Goal: Information Seeking & Learning: Learn about a topic

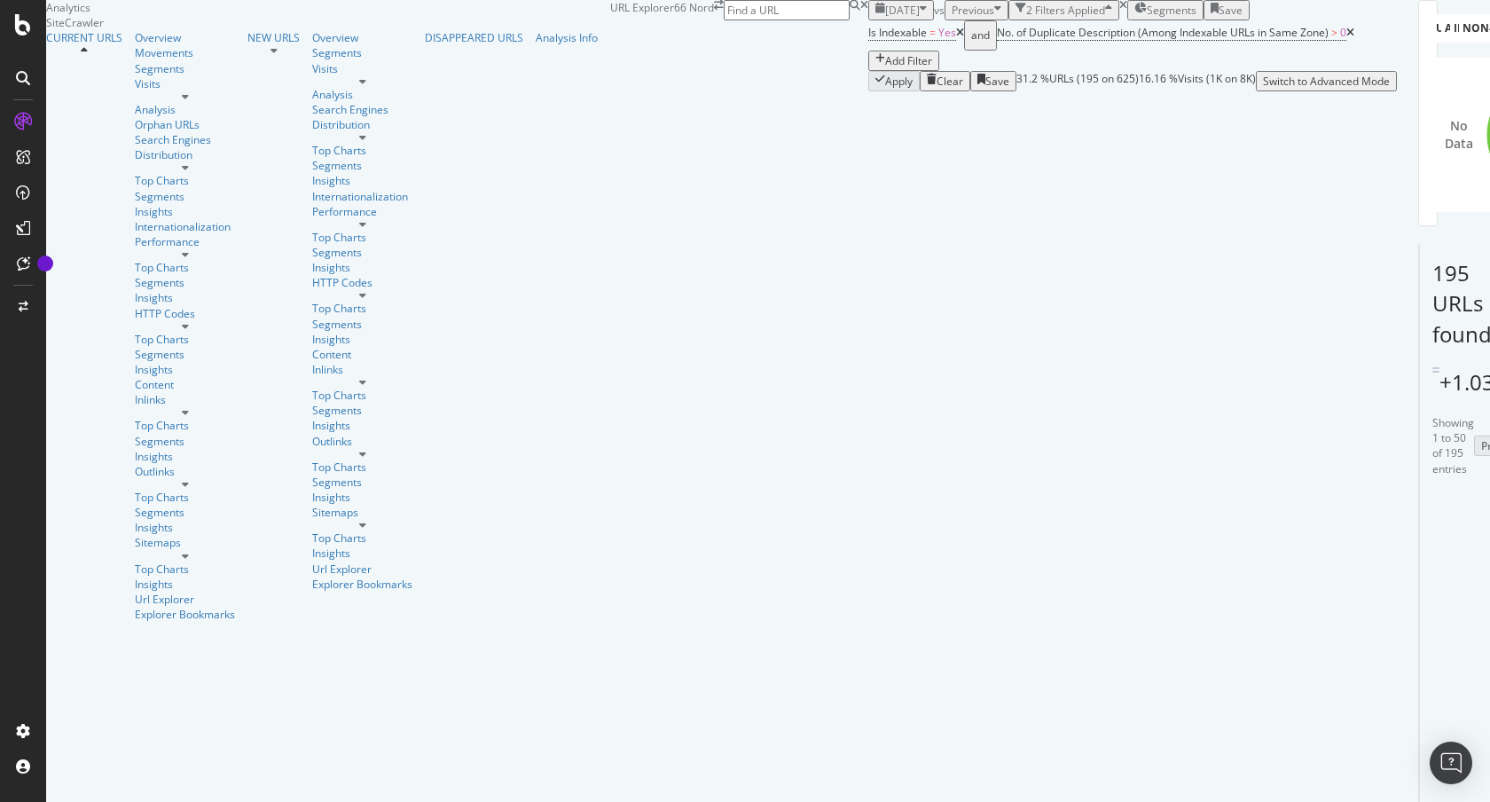
scroll to position [1826, 0]
click at [885, 18] on span "[DATE]" at bounding box center [902, 10] width 35 height 15
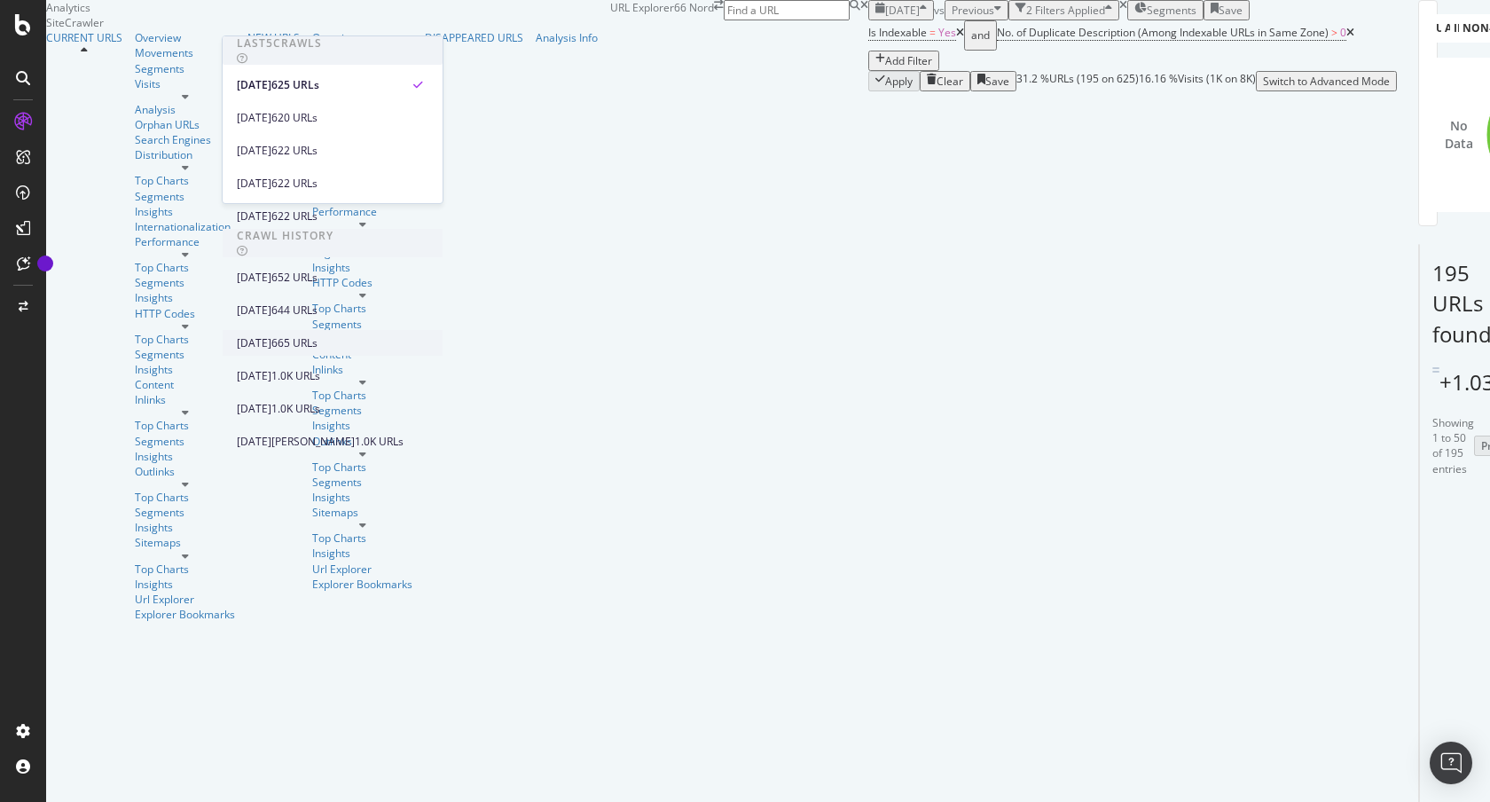
scroll to position [213, 0]
click at [271, 335] on div "[DATE]" at bounding box center [254, 343] width 35 height 16
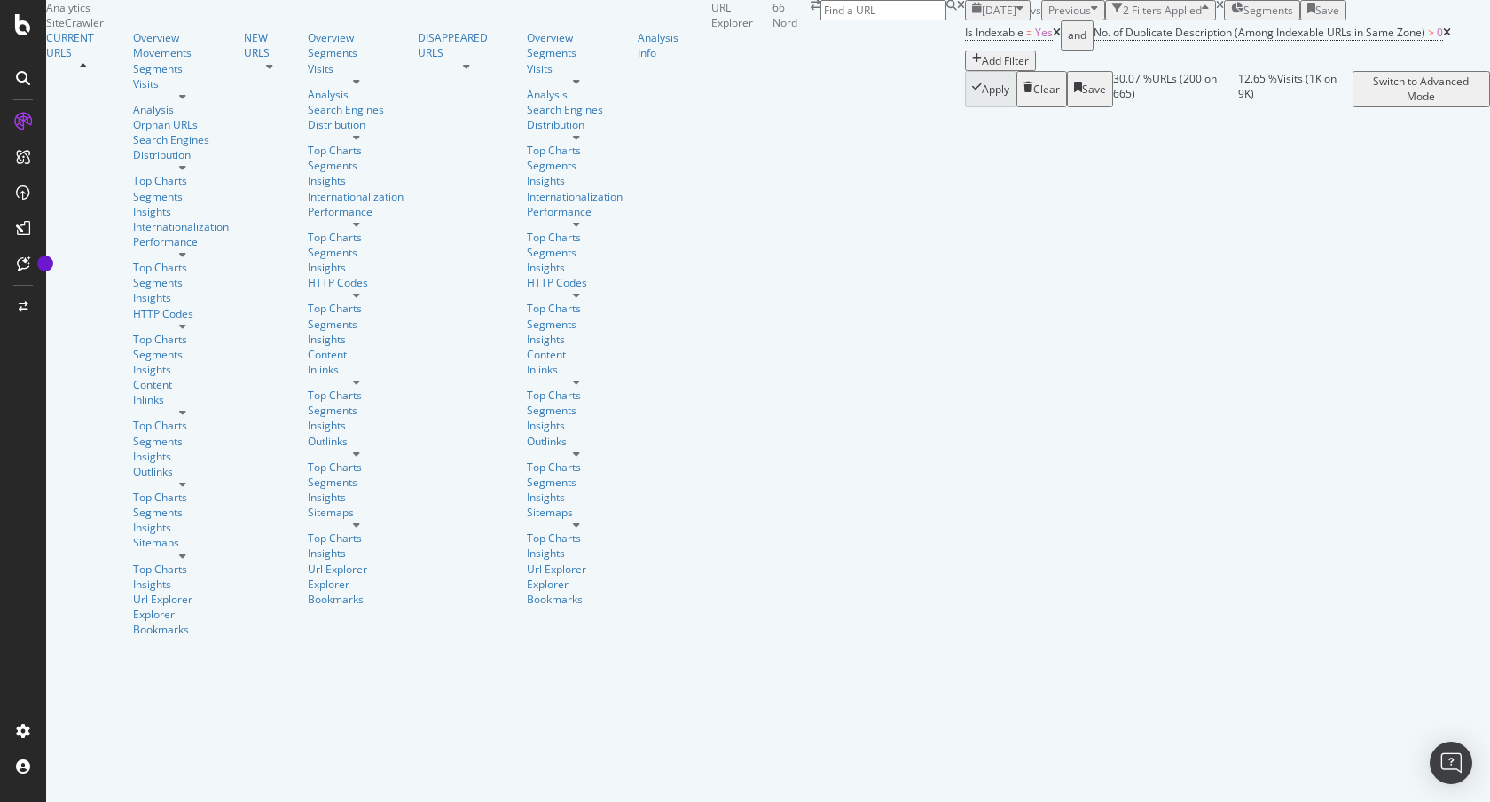
click at [982, 18] on span "[DATE]" at bounding box center [999, 10] width 35 height 15
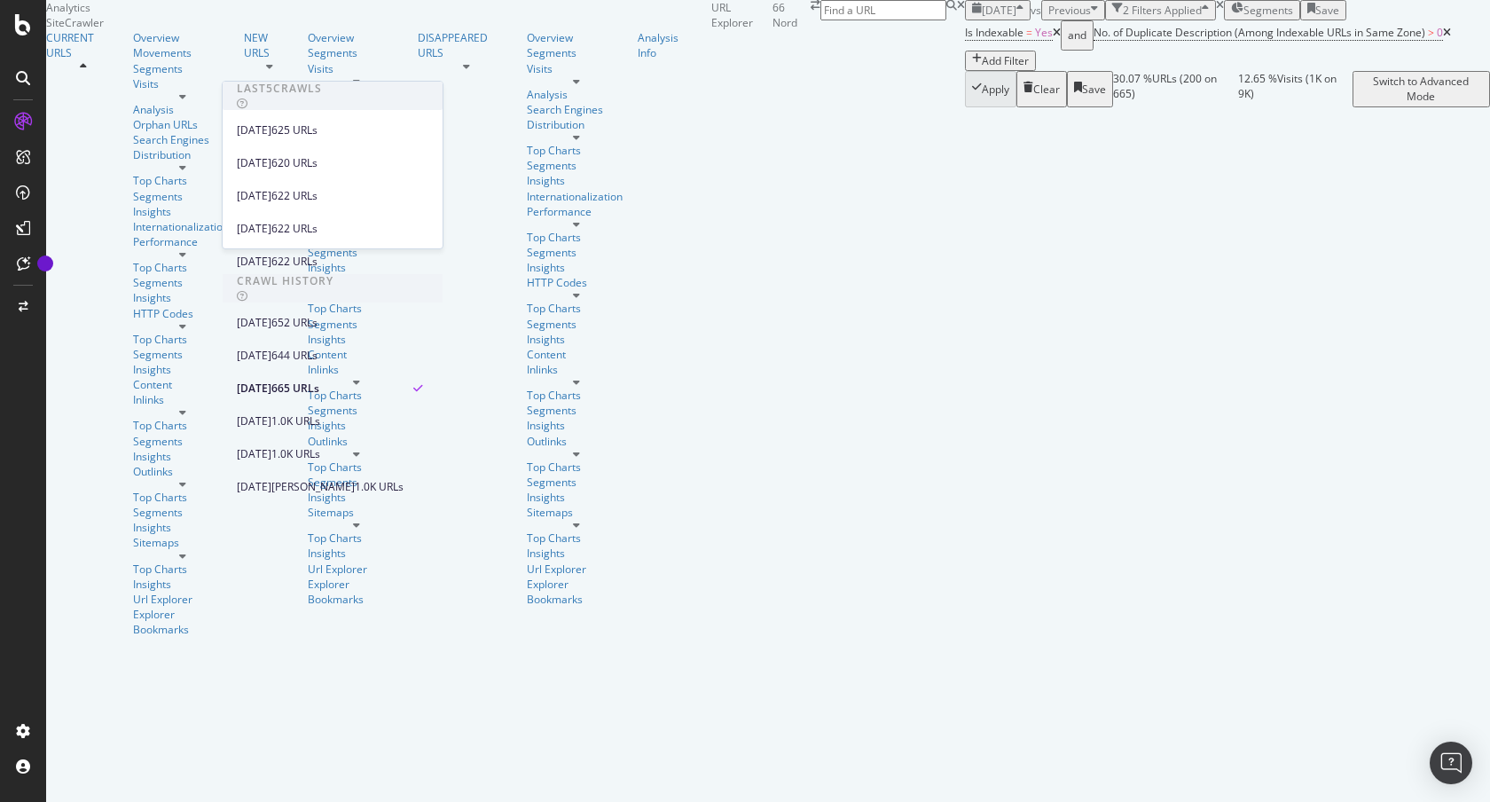
scroll to position [258, 0]
click at [271, 446] on div "[DATE]" at bounding box center [254, 454] width 35 height 16
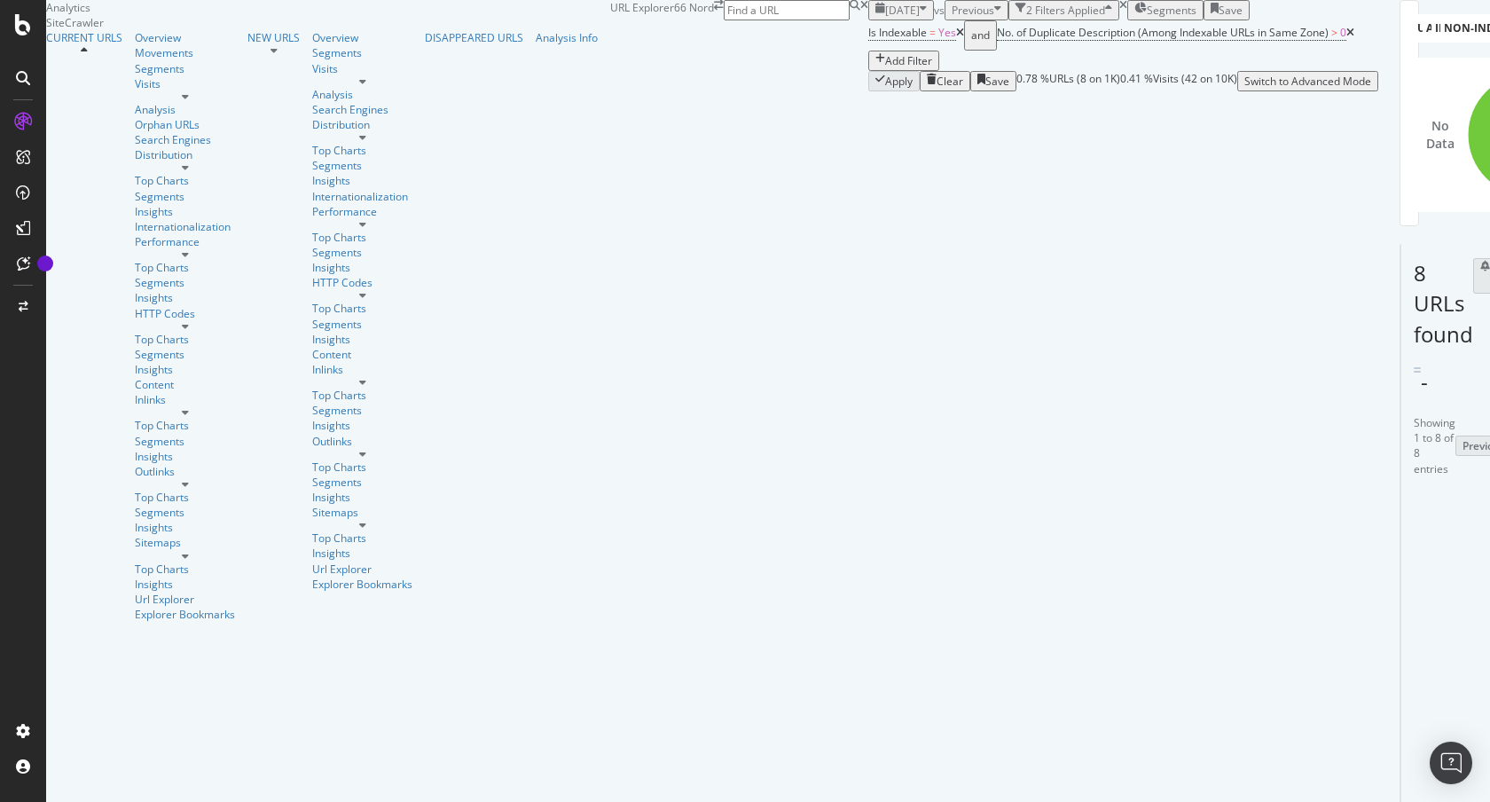
click at [885, 18] on span "[DATE]" at bounding box center [902, 10] width 35 height 15
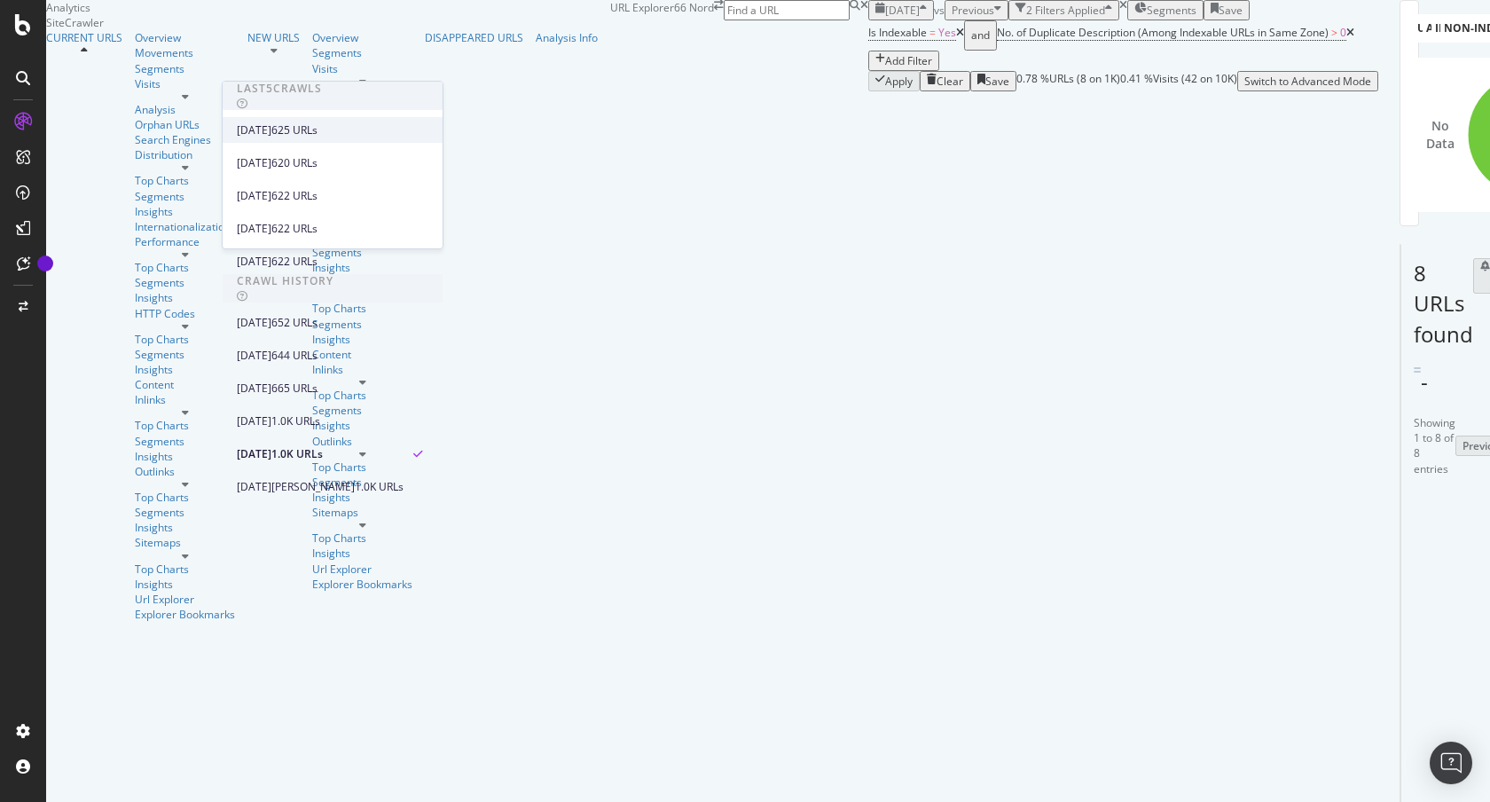
click at [271, 133] on div "[DATE]" at bounding box center [254, 130] width 35 height 16
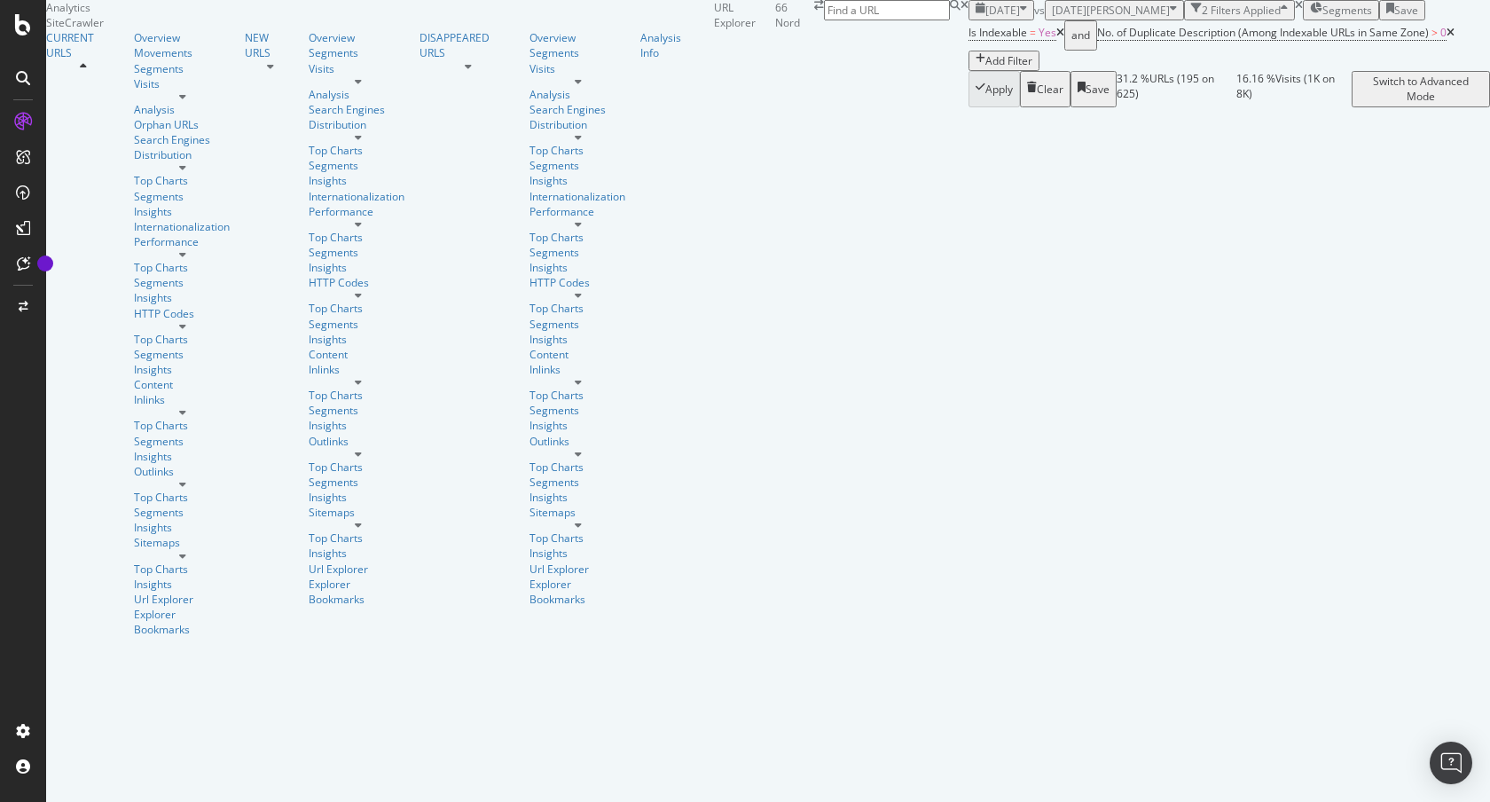
click at [985, 68] on div "Add Filter" at bounding box center [1008, 60] width 47 height 15
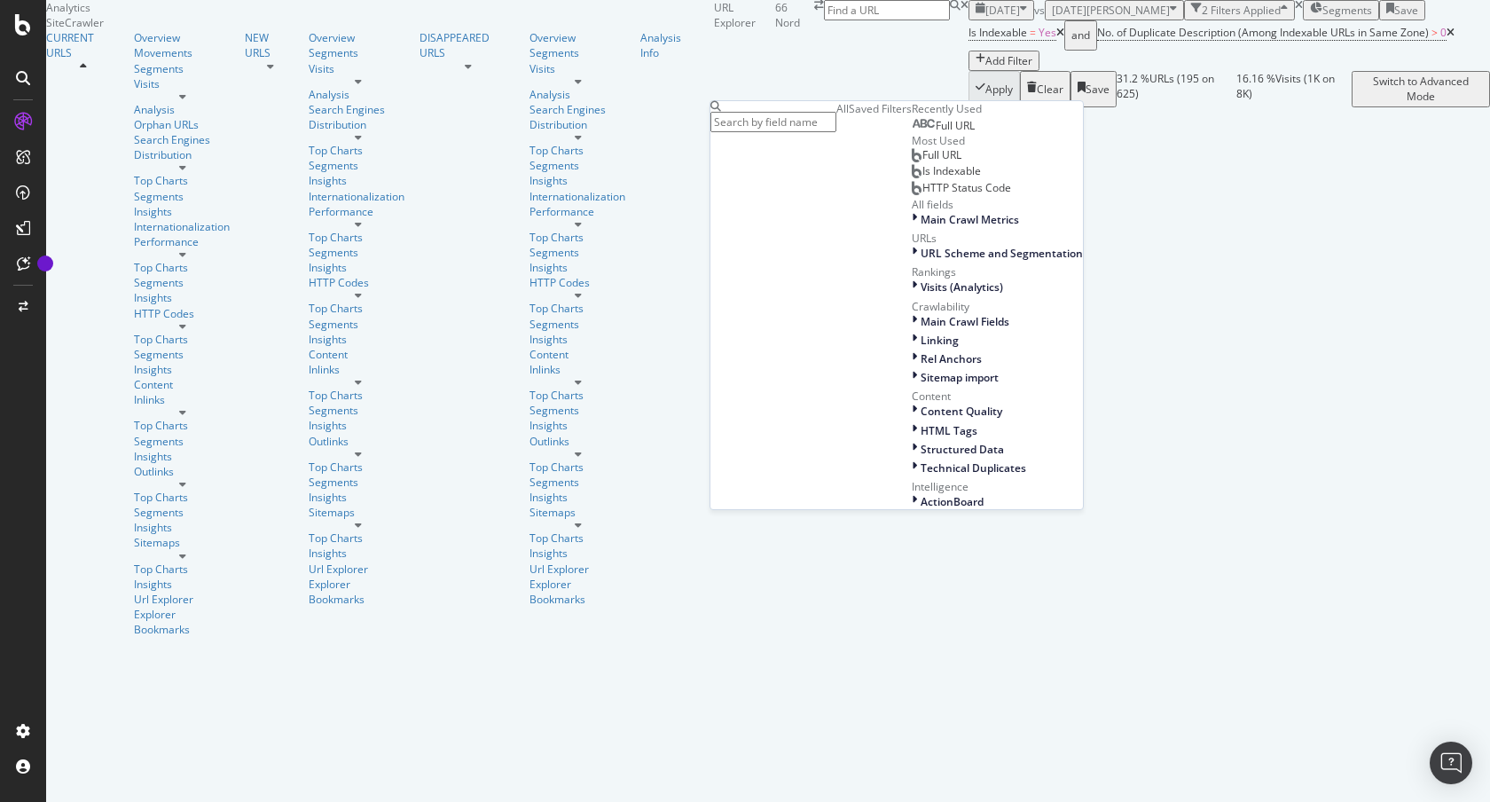
click at [922, 162] on span "Full URL" at bounding box center [941, 154] width 39 height 15
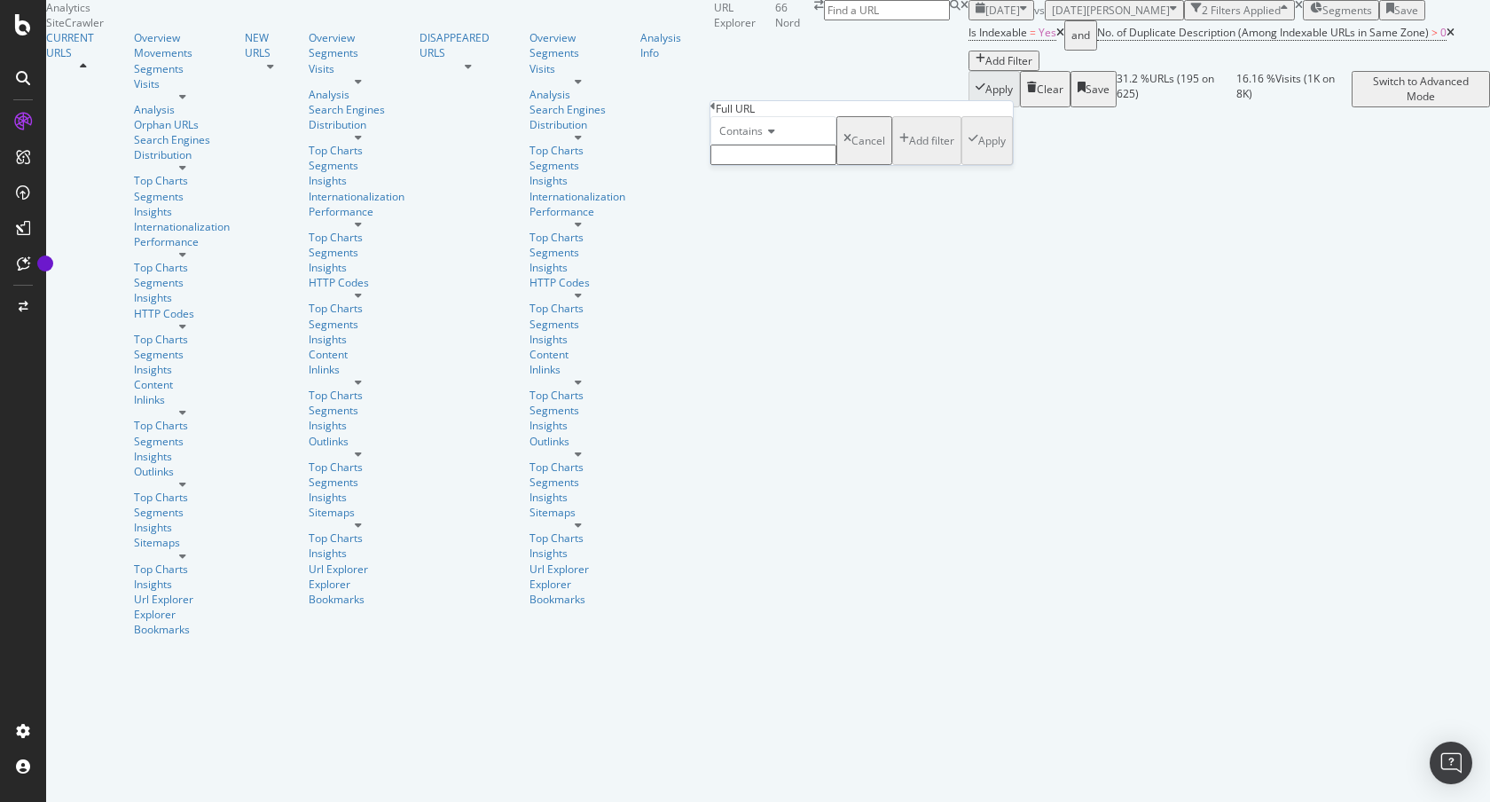
click at [772, 165] on input "text" at bounding box center [773, 155] width 126 height 20
click at [771, 137] on icon at bounding box center [769, 131] width 12 height 11
click at [757, 255] on span "Doesn't end with" at bounding box center [757, 247] width 82 height 15
click at [802, 138] on span "Doesn't end with" at bounding box center [760, 130] width 82 height 15
click at [762, 293] on span "Doesn't contain" at bounding box center [754, 285] width 77 height 15
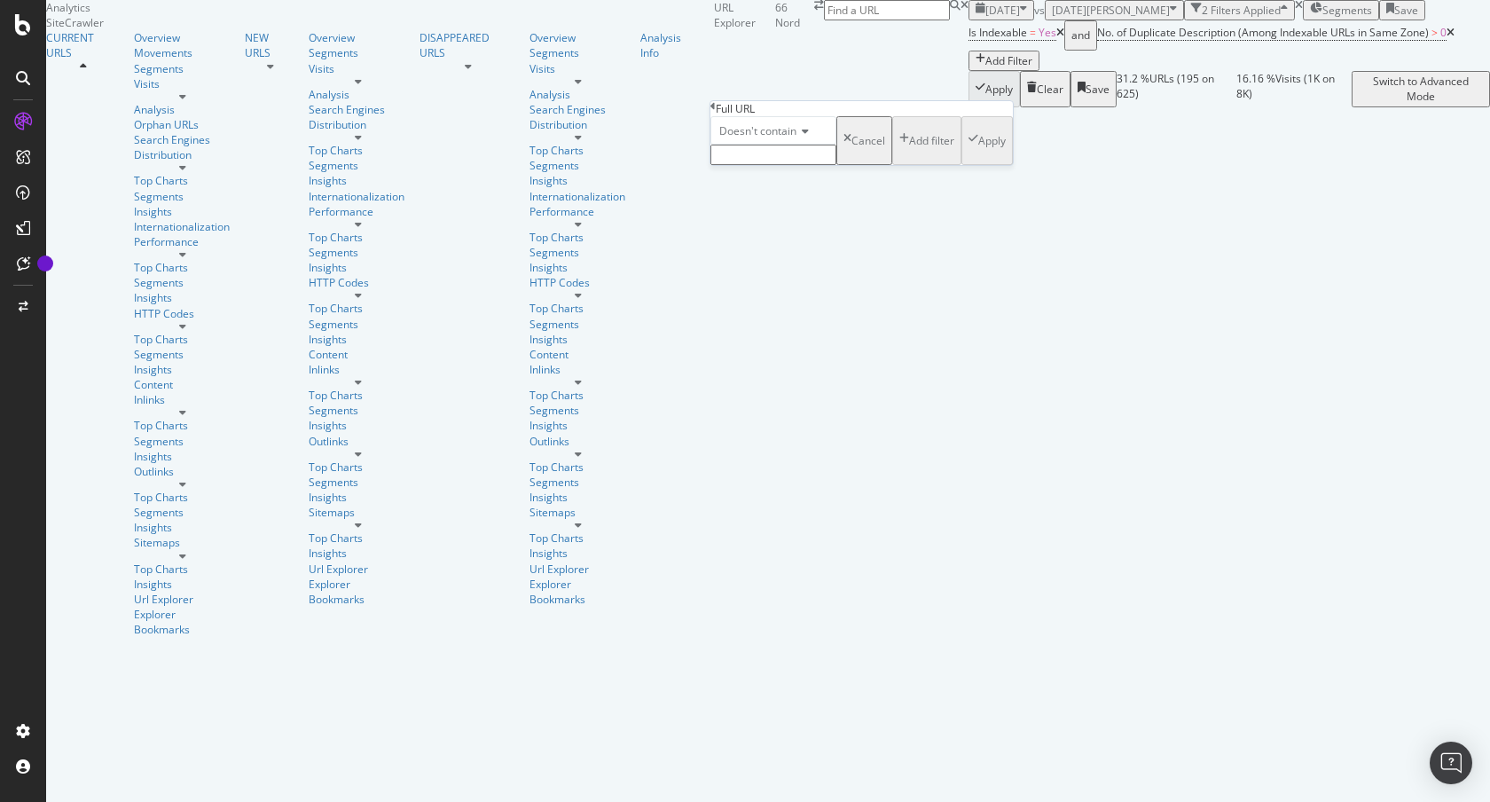
click at [779, 165] on input "text" at bounding box center [773, 155] width 126 height 20
type input "page="
click at [968, 153] on div "button" at bounding box center [973, 145] width 10 height 15
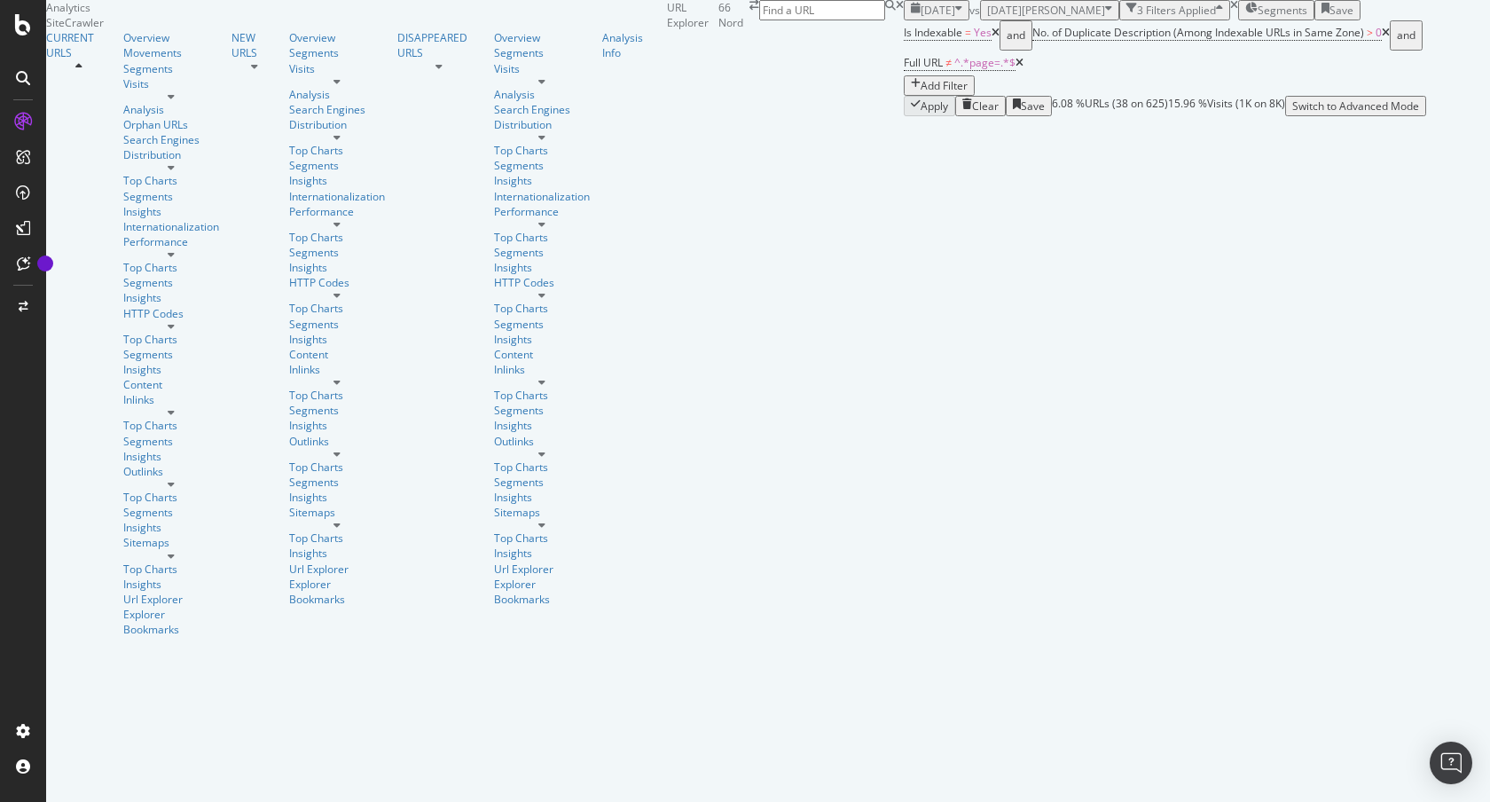
scroll to position [255, 0]
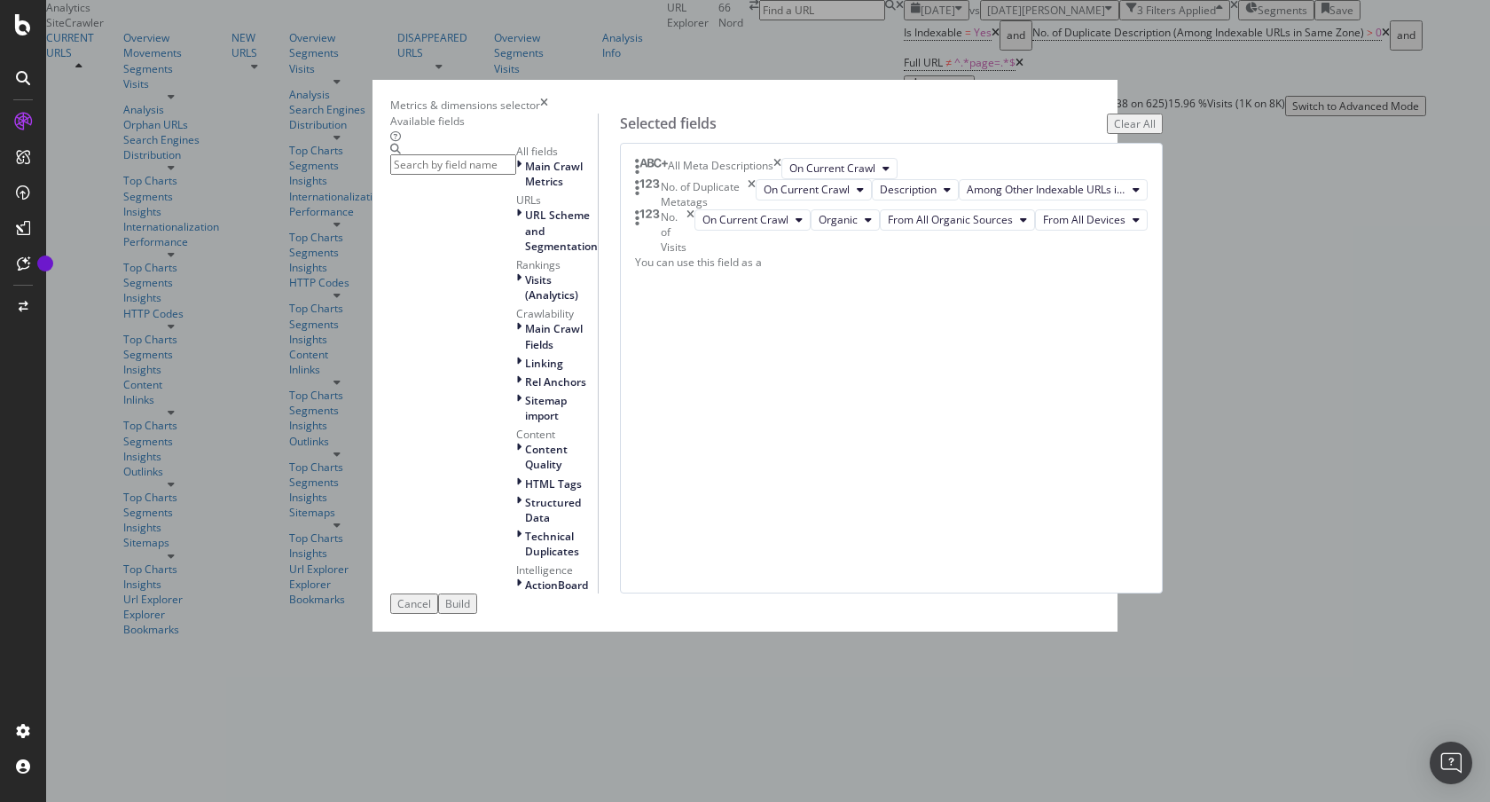
click at [694, 255] on icon "times" at bounding box center [690, 231] width 8 height 45
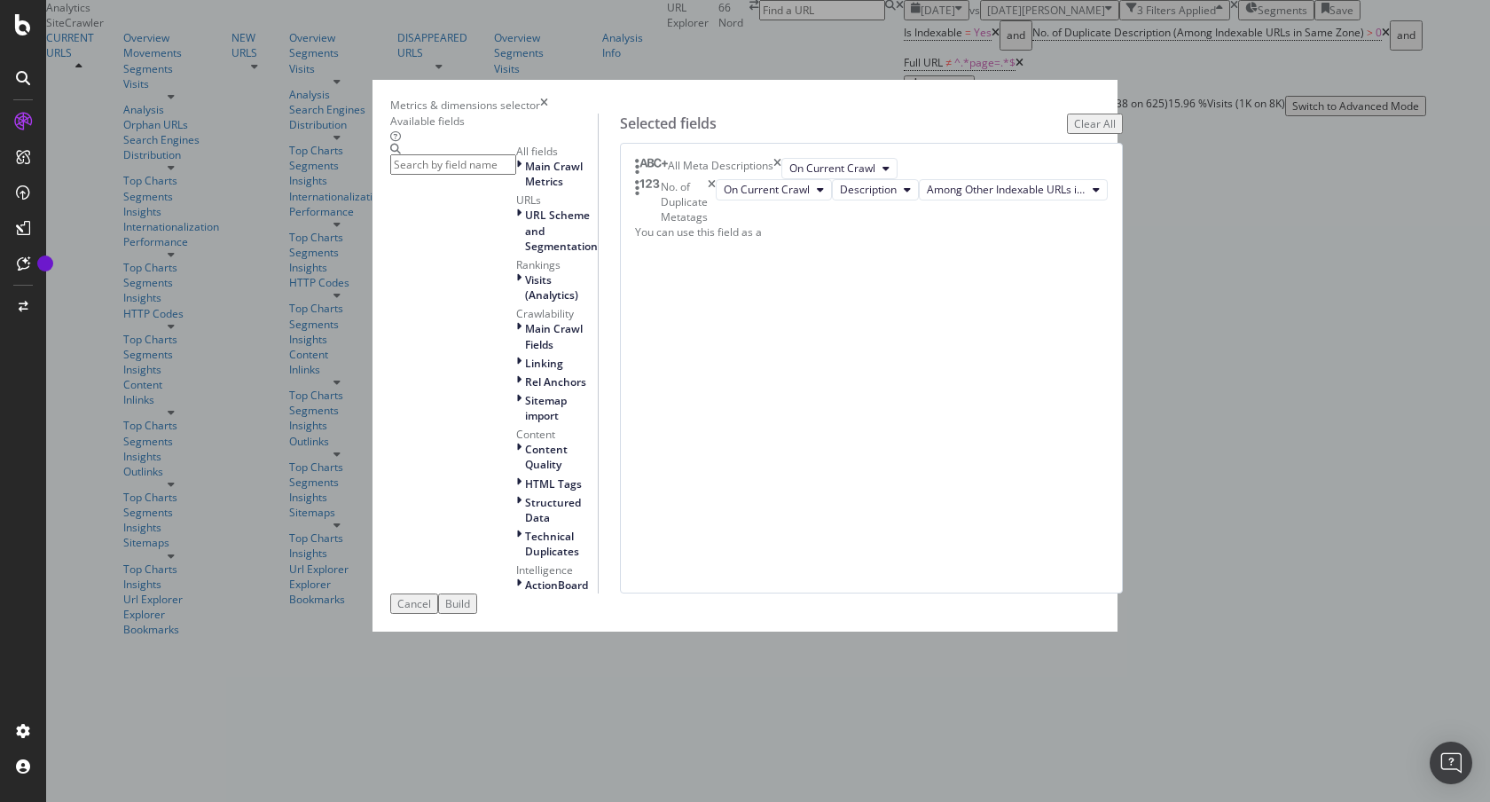
click at [516, 175] on input "modal" at bounding box center [453, 164] width 126 height 20
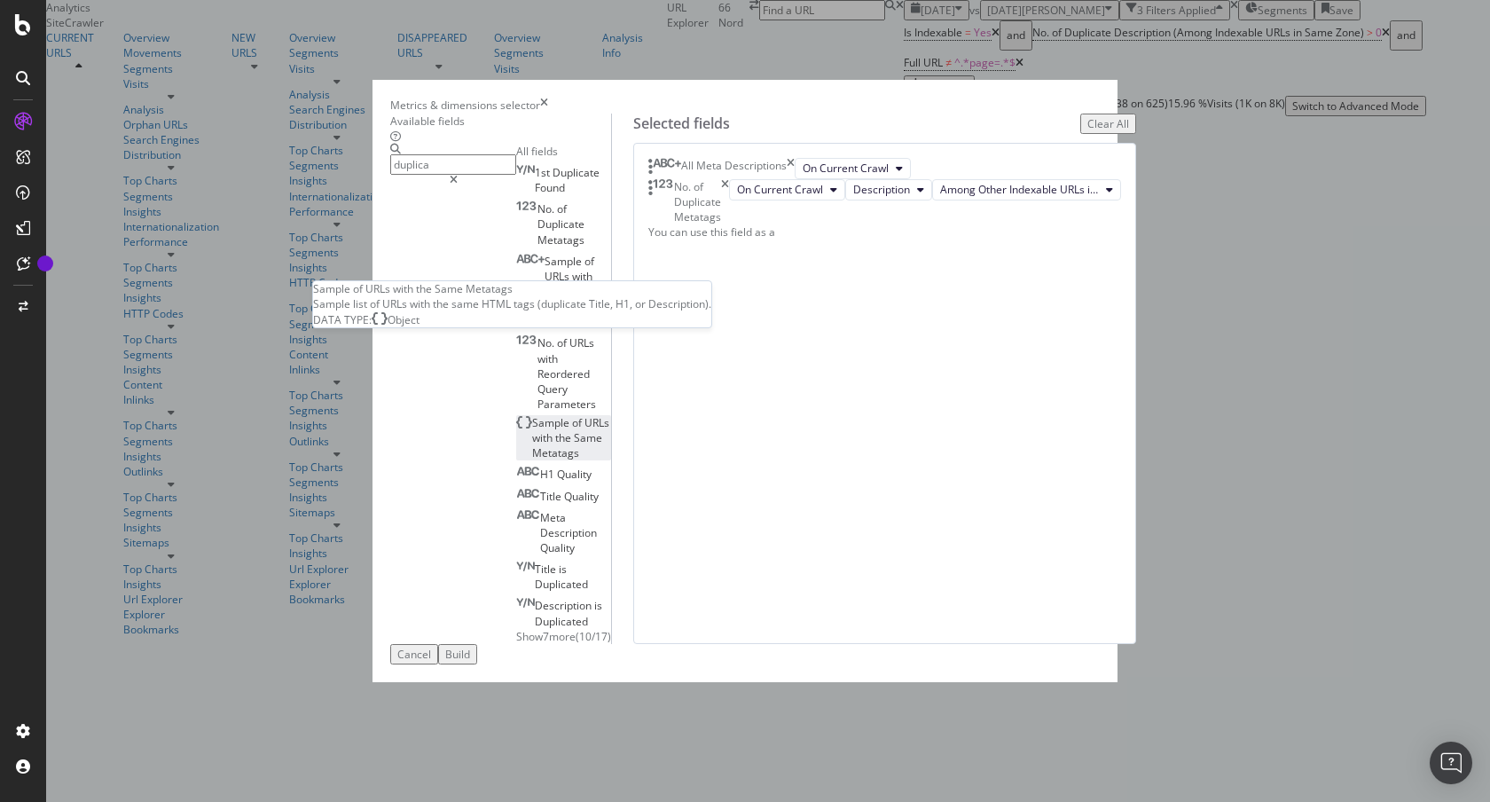
type input "duplica"
click at [574, 430] on span "Same" at bounding box center [588, 437] width 28 height 15
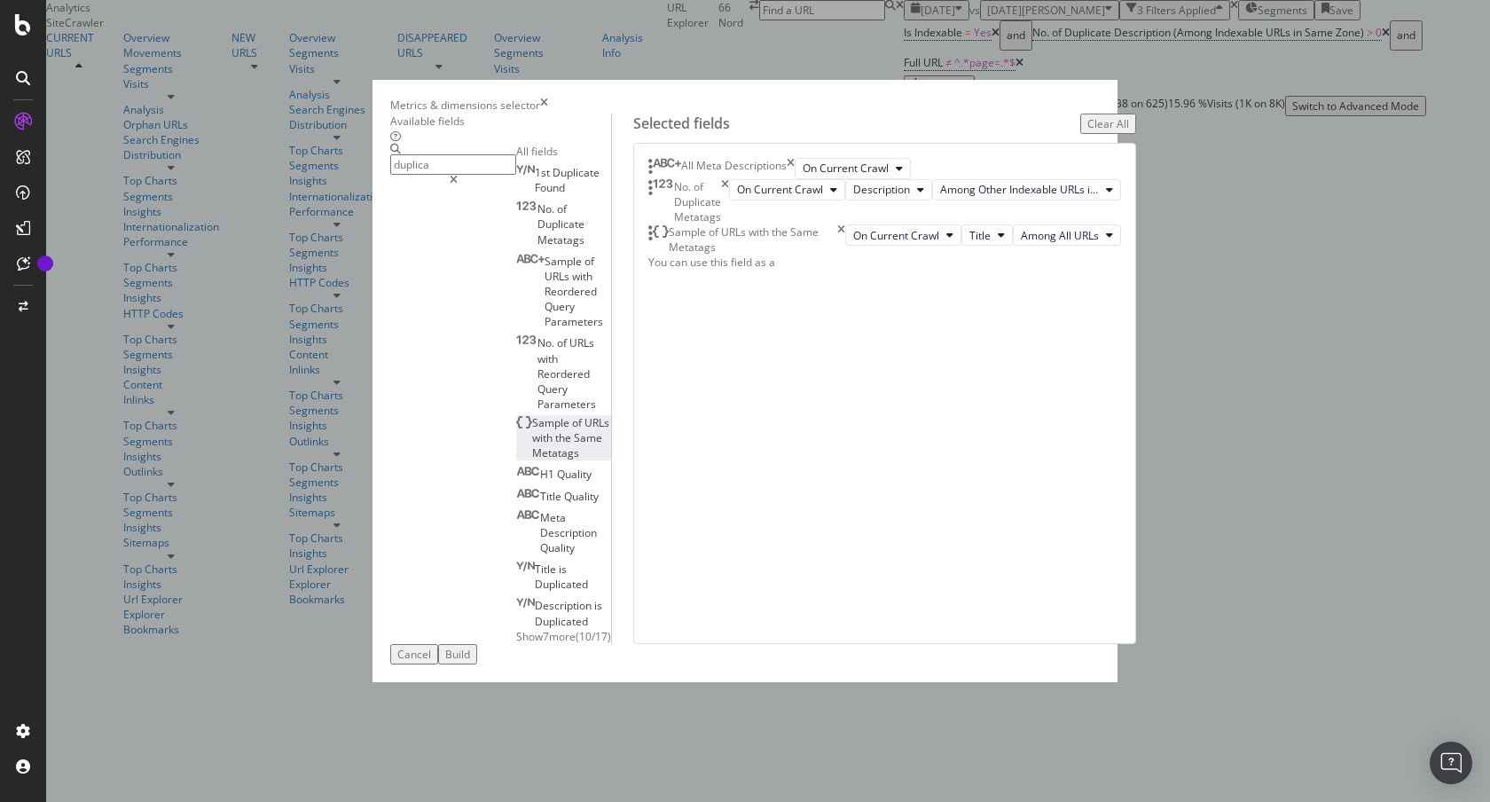
click at [470, 662] on div "Build" at bounding box center [457, 653] width 25 height 15
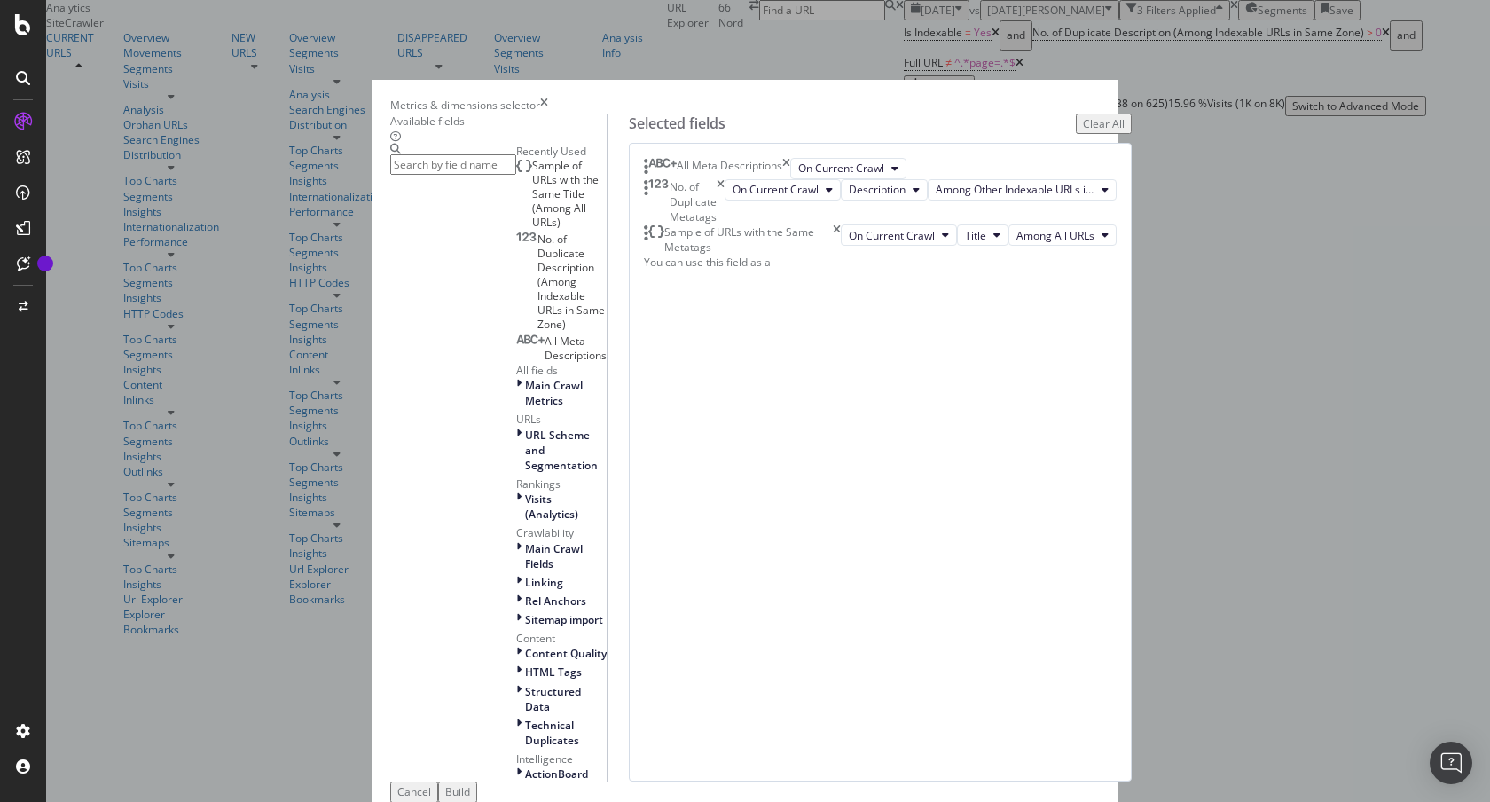
click at [790, 179] on icon "times" at bounding box center [786, 168] width 8 height 21
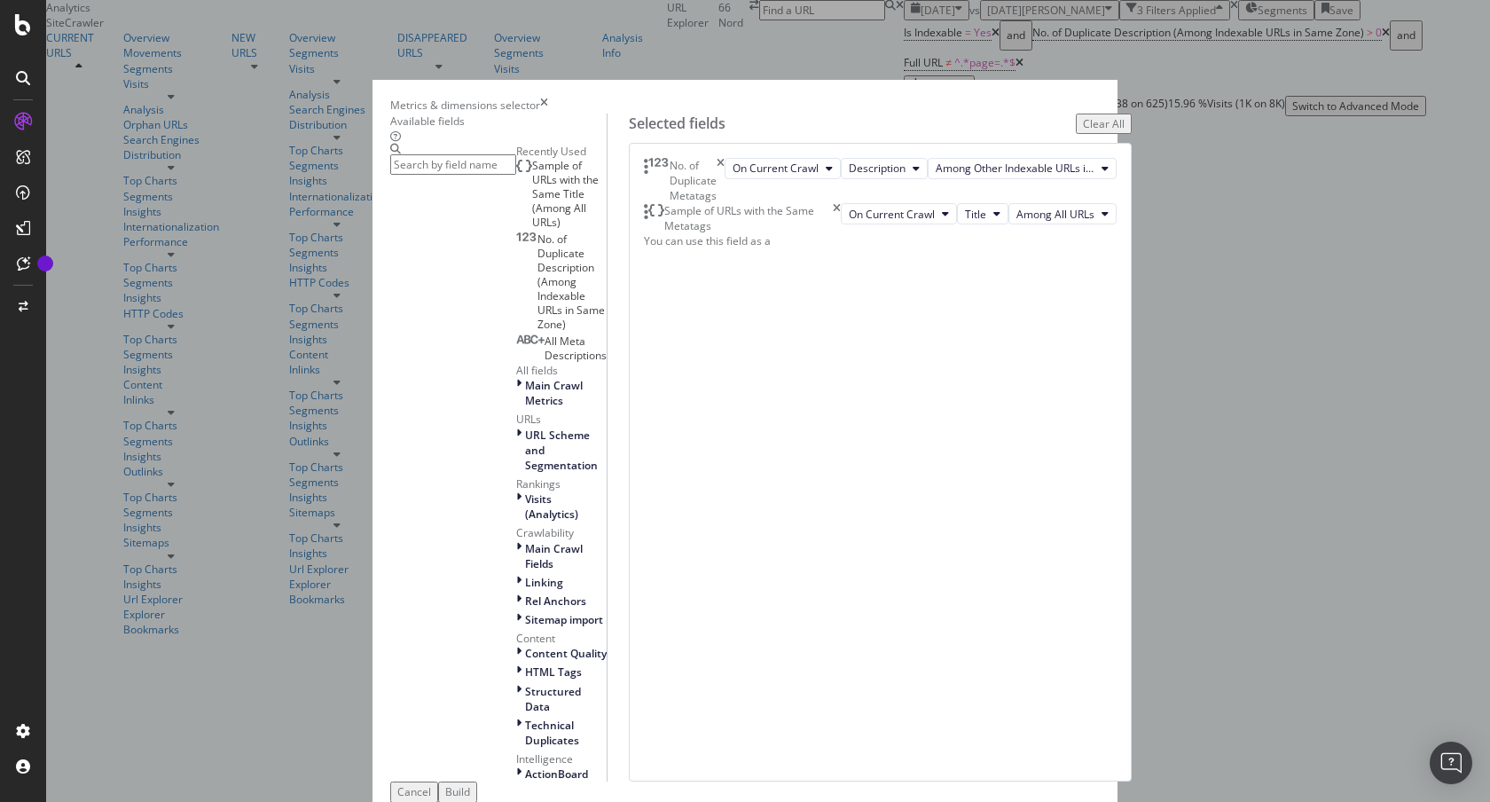
click at [477, 781] on button "Build" at bounding box center [457, 791] width 39 height 20
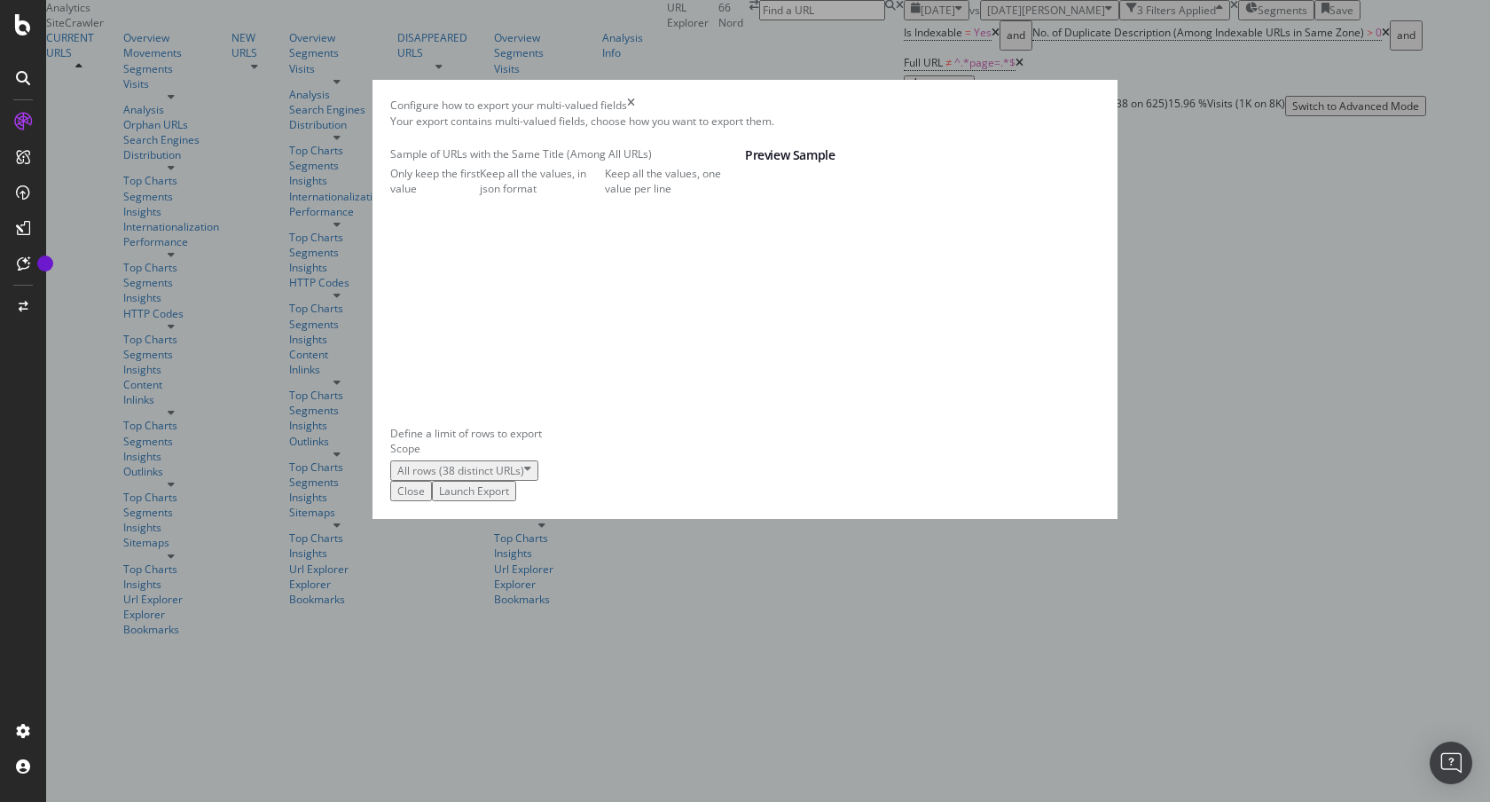
click at [1079, 113] on div "Configure how to export your multi-valued fields" at bounding box center [744, 105] width 709 height 15
click at [635, 113] on icon "times" at bounding box center [631, 105] width 8 height 15
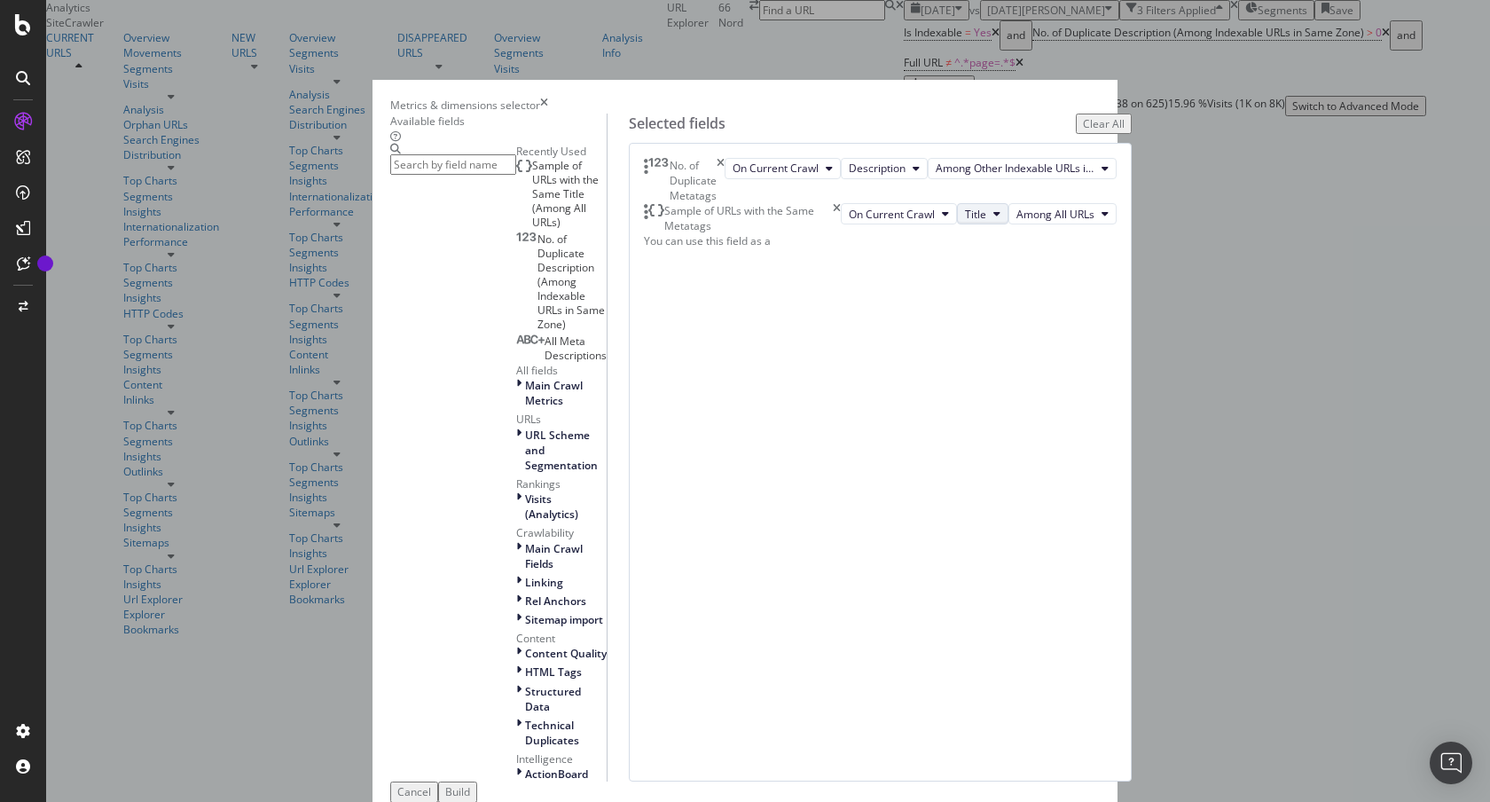
click at [965, 222] on span "Title" at bounding box center [975, 214] width 21 height 15
click at [952, 395] on div "H1" at bounding box center [949, 411] width 85 height 33
click at [956, 380] on div "No. of Duplicate Metatags On Current Crawl Description Among Other Indexable UR…" at bounding box center [880, 462] width 503 height 639
click at [957, 224] on button "Title" at bounding box center [982, 213] width 51 height 21
click at [949, 388] on span "Description" at bounding box center [949, 382] width 57 height 16
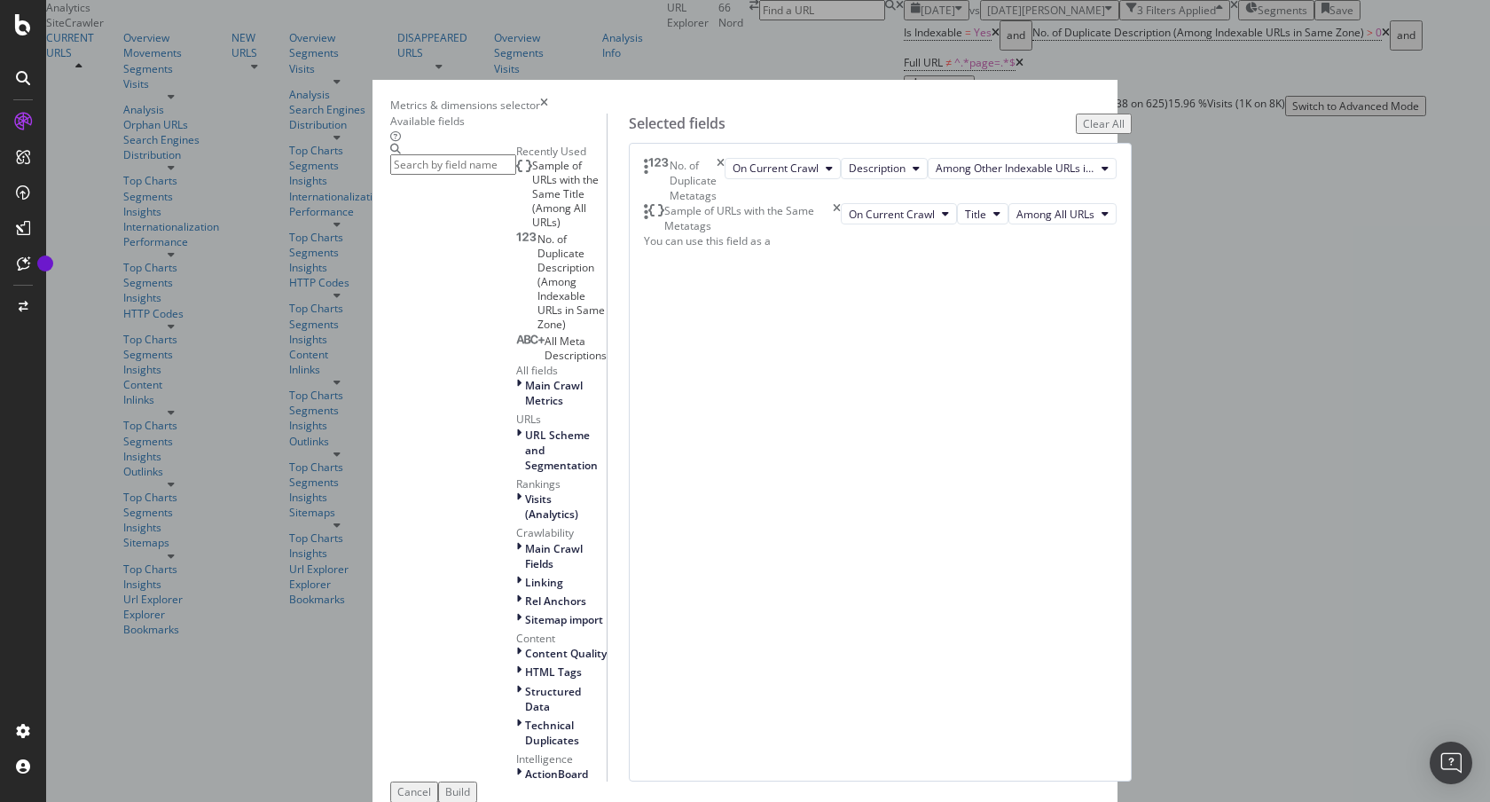
click at [470, 784] on div "Build" at bounding box center [457, 791] width 25 height 15
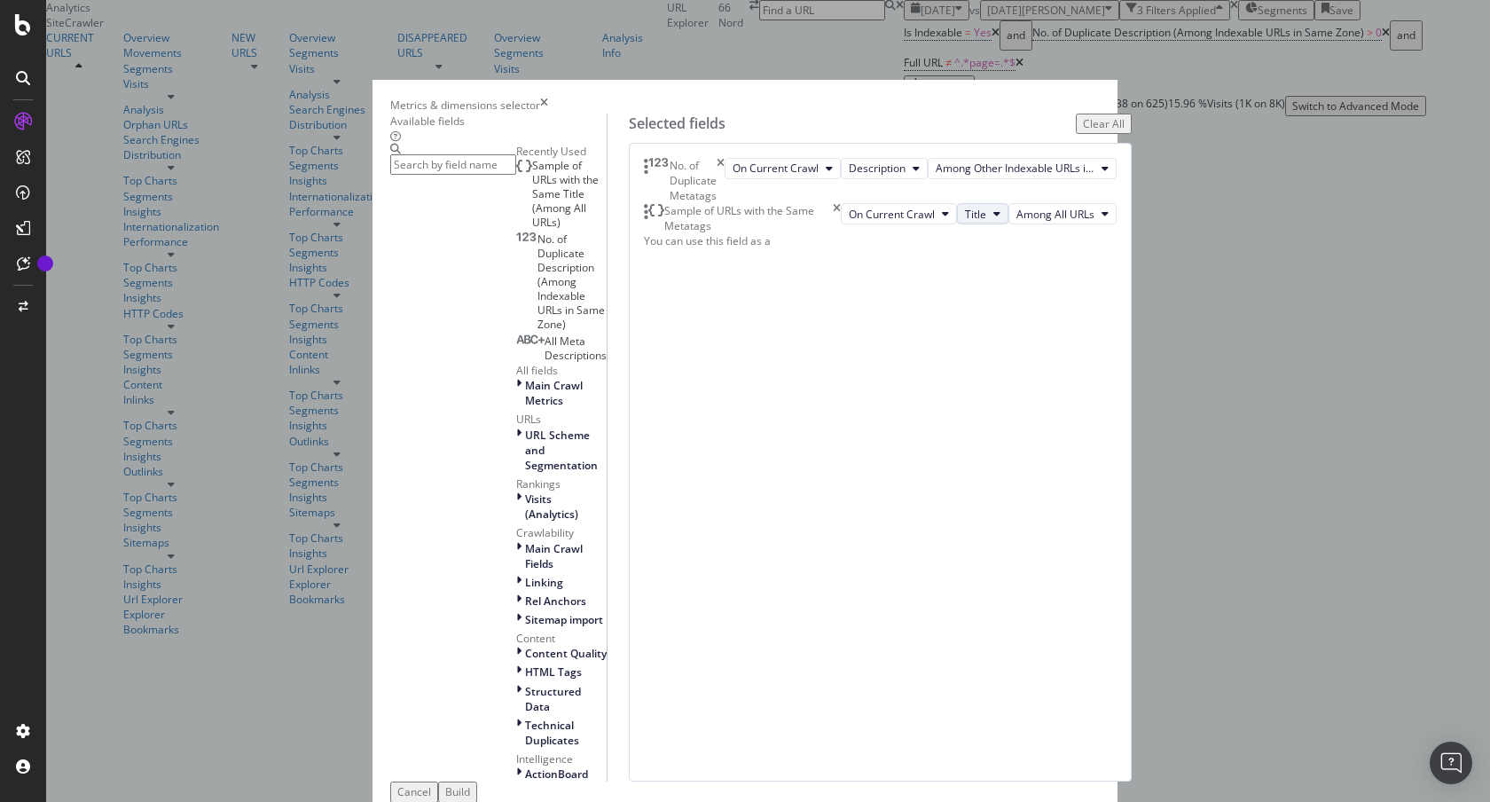
click at [957, 224] on button "Title" at bounding box center [982, 213] width 51 height 21
click at [951, 387] on span "Description" at bounding box center [949, 382] width 57 height 16
click at [470, 784] on div "Build" at bounding box center [457, 791] width 25 height 15
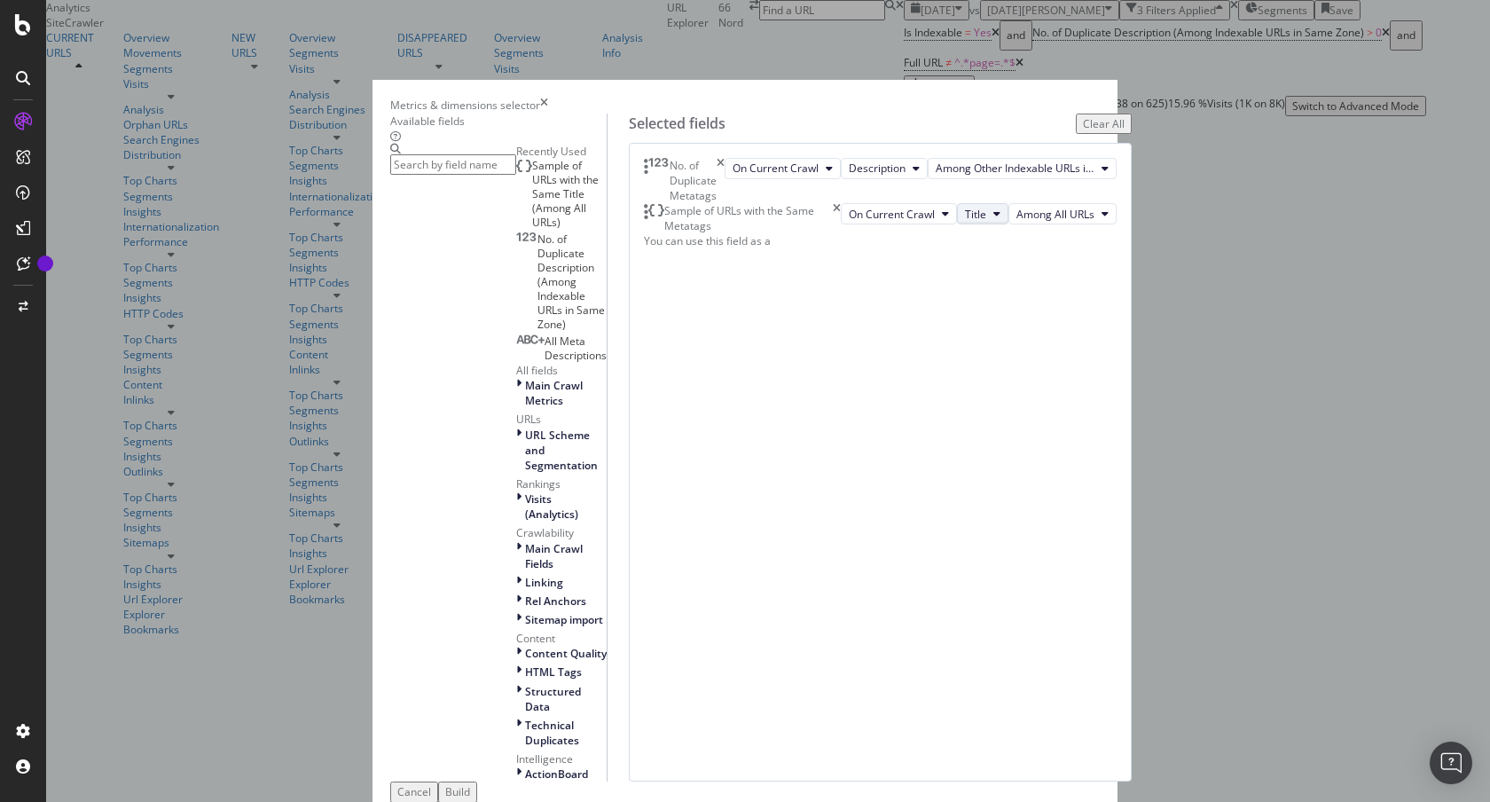
click at [993, 219] on icon "modal" at bounding box center [996, 213] width 7 height 11
click at [931, 380] on span "Description" at bounding box center [949, 382] width 57 height 16
click at [957, 224] on button "Title" at bounding box center [982, 213] width 51 height 21
click at [940, 374] on span "Description" at bounding box center [949, 382] width 57 height 16
click at [1016, 222] on span "Among All URLs" at bounding box center [1055, 214] width 78 height 15
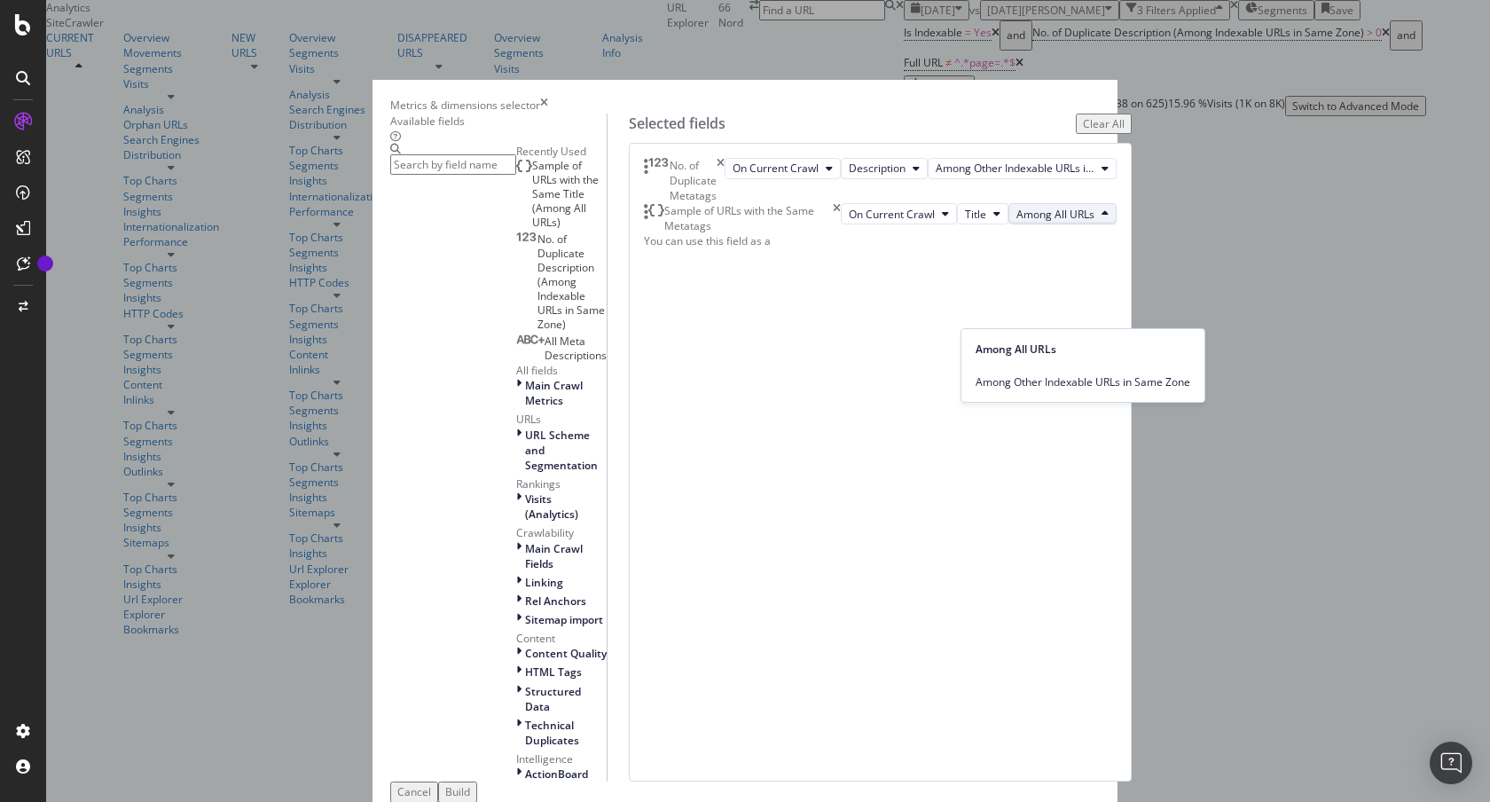
click at [908, 387] on div "No. of Duplicate Metatags On Current Crawl Description Among Other Indexable UR…" at bounding box center [880, 462] width 503 height 639
click at [965, 222] on span "Title" at bounding box center [975, 214] width 21 height 15
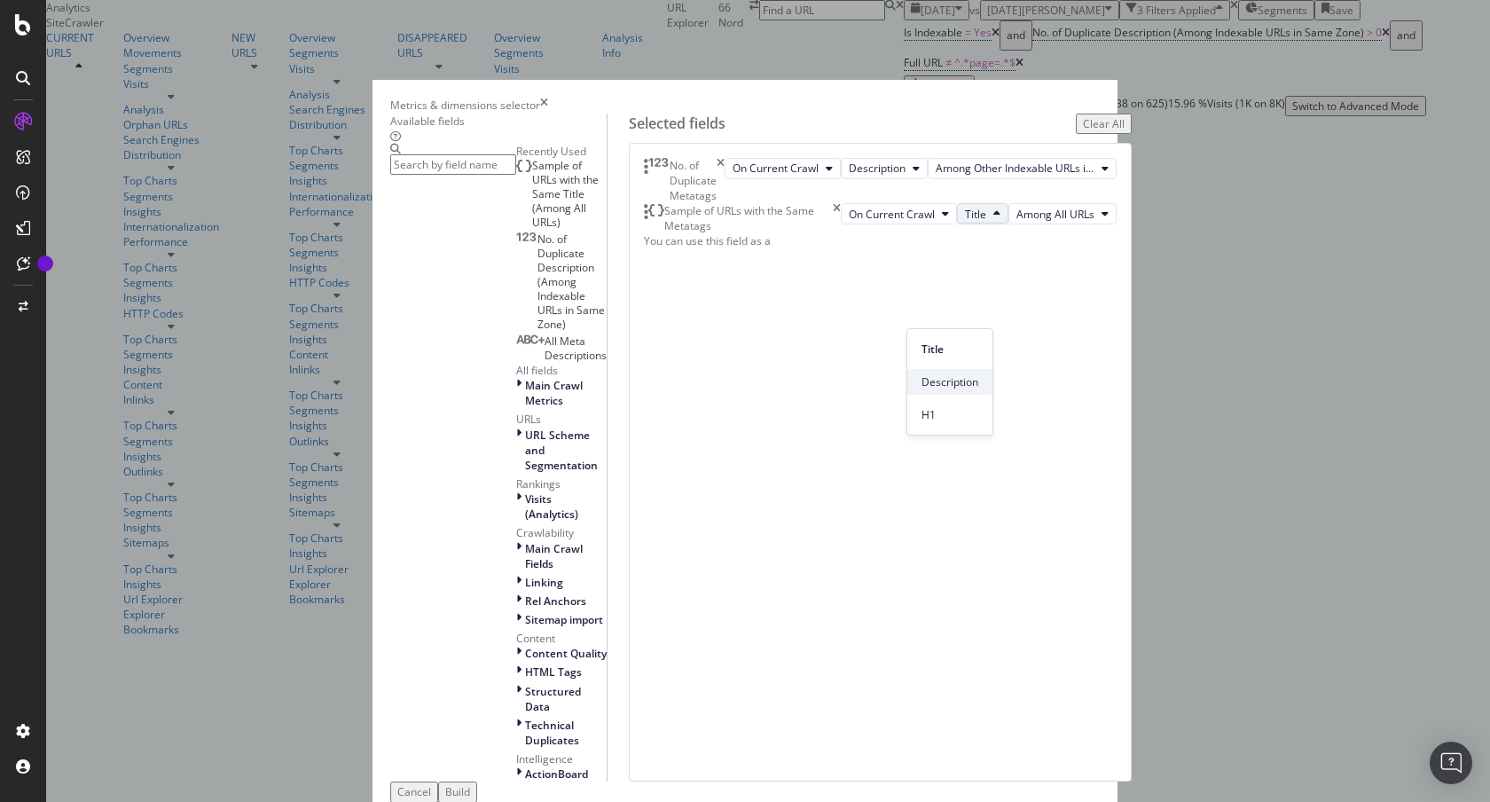
click at [933, 376] on span "Description" at bounding box center [949, 382] width 57 height 16
click at [965, 222] on span "Title" at bounding box center [975, 214] width 21 height 15
click at [925, 413] on span "H1" at bounding box center [949, 415] width 57 height 16
click at [841, 233] on icon "times" at bounding box center [837, 218] width 8 height 30
click at [532, 230] on span "Sample of URLs with the Same Title (Among All URLs)" at bounding box center [565, 194] width 67 height 72
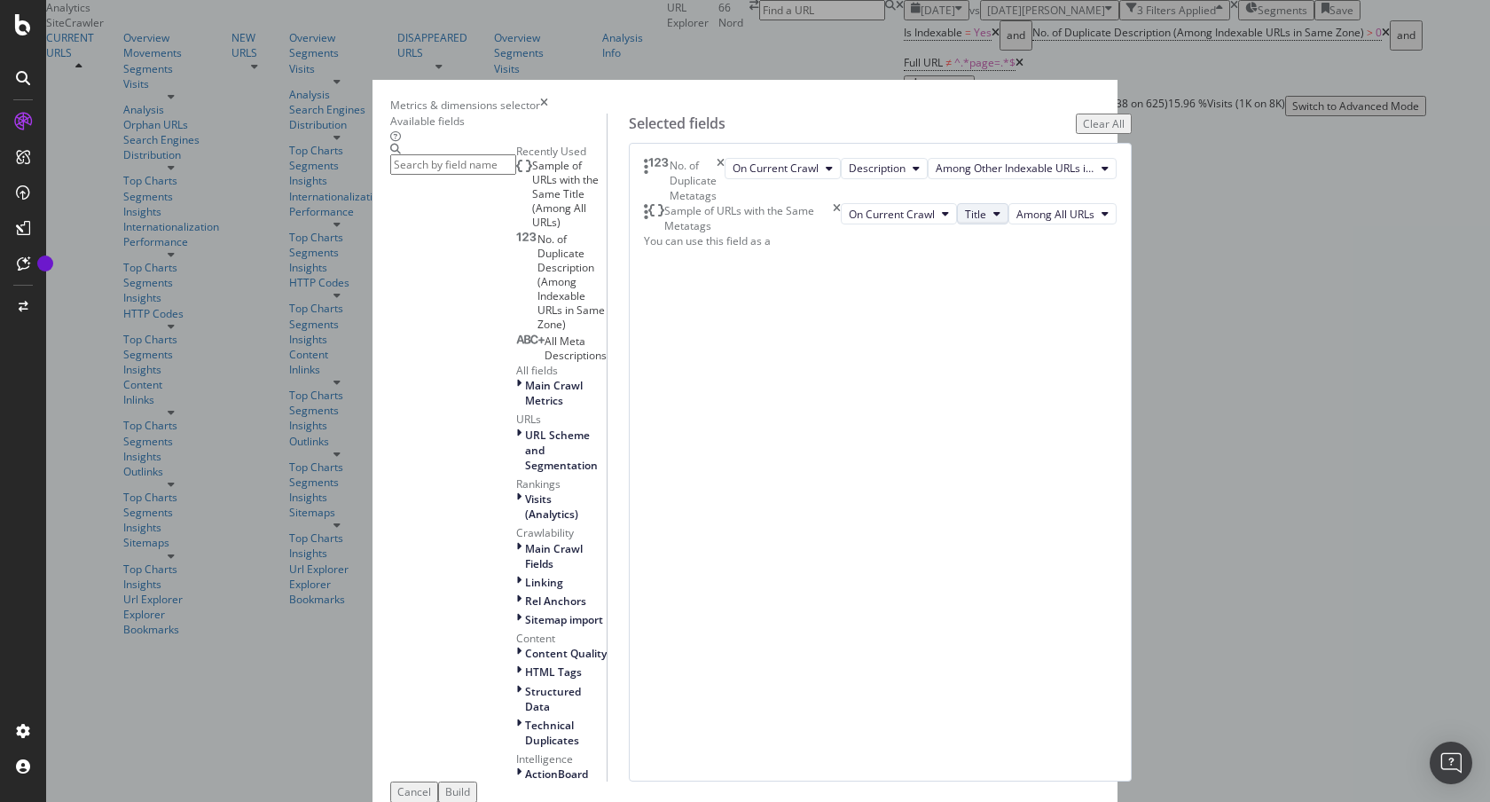
click at [993, 219] on icon "modal" at bounding box center [996, 213] width 7 height 11
click at [939, 382] on span "Description" at bounding box center [949, 382] width 57 height 16
click at [957, 224] on button "Title" at bounding box center [982, 213] width 51 height 21
click at [920, 373] on div "Description" at bounding box center [949, 382] width 85 height 26
click at [849, 222] on span "On Current Crawl" at bounding box center [892, 214] width 86 height 15
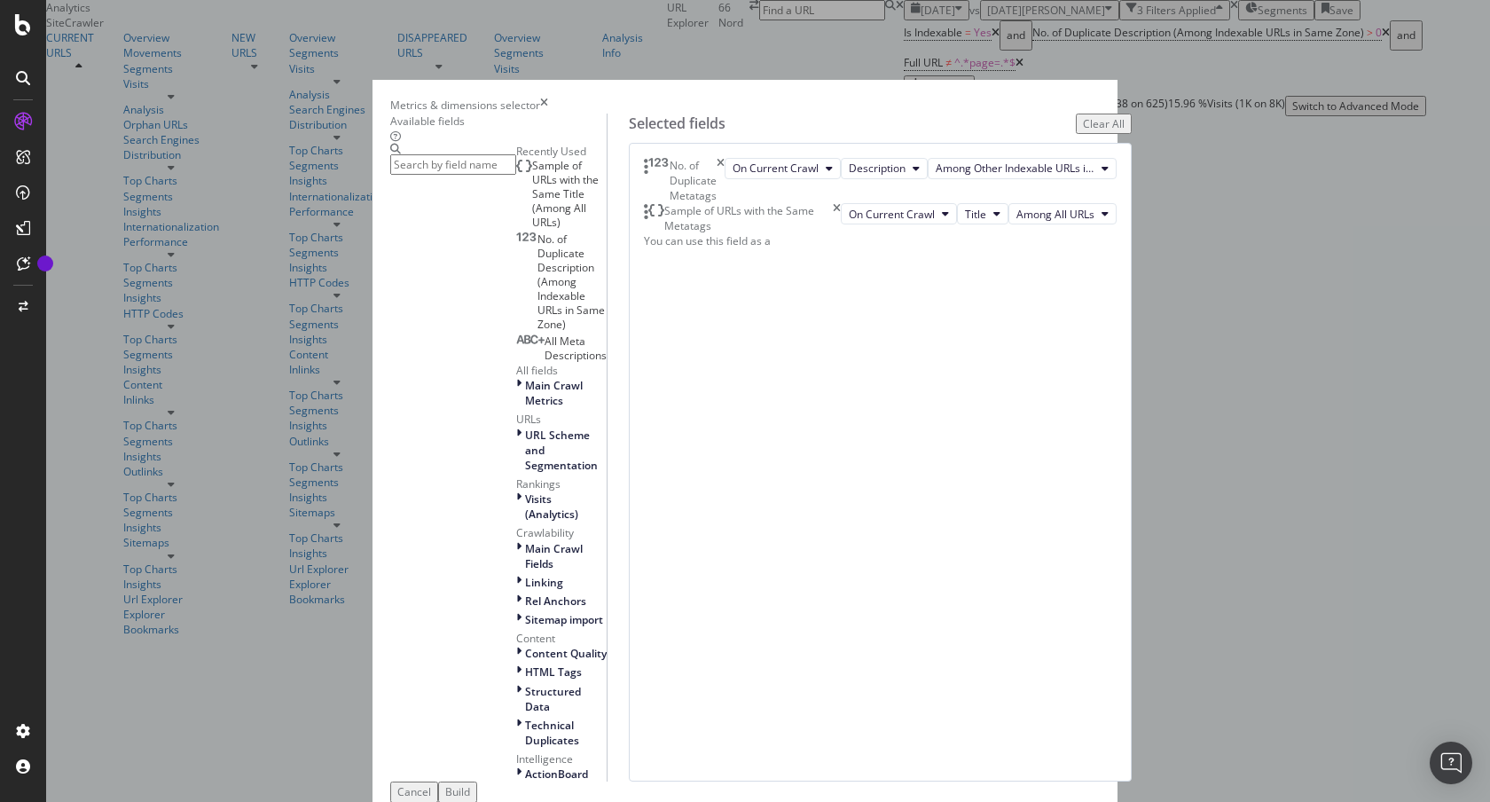
click at [841, 233] on icon "times" at bounding box center [837, 218] width 8 height 30
click at [516, 175] on input "modal" at bounding box center [453, 164] width 126 height 20
click at [532, 230] on span "Sample of URLs with the Same Title (Among All URLs)" at bounding box center [565, 194] width 67 height 72
click at [957, 224] on button "Title" at bounding box center [982, 213] width 51 height 21
click at [955, 380] on span "Description" at bounding box center [949, 382] width 57 height 16
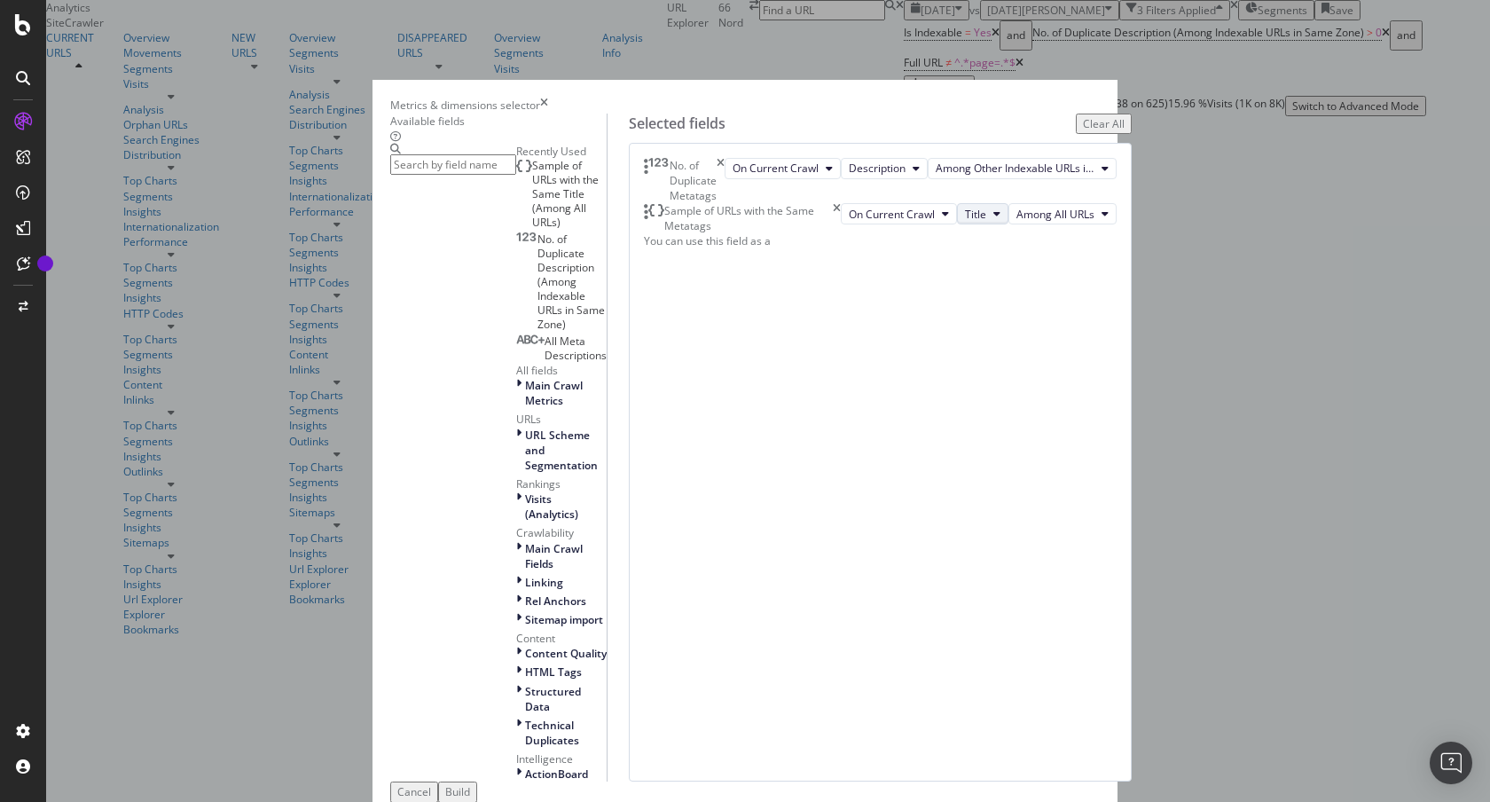
click at [965, 222] on span "Title" at bounding box center [975, 214] width 21 height 15
click at [871, 374] on div "No. of Duplicate Metatags On Current Crawl Description Among Other Indexable UR…" at bounding box center [880, 462] width 503 height 639
click at [516, 175] on input "modal" at bounding box center [453, 164] width 126 height 20
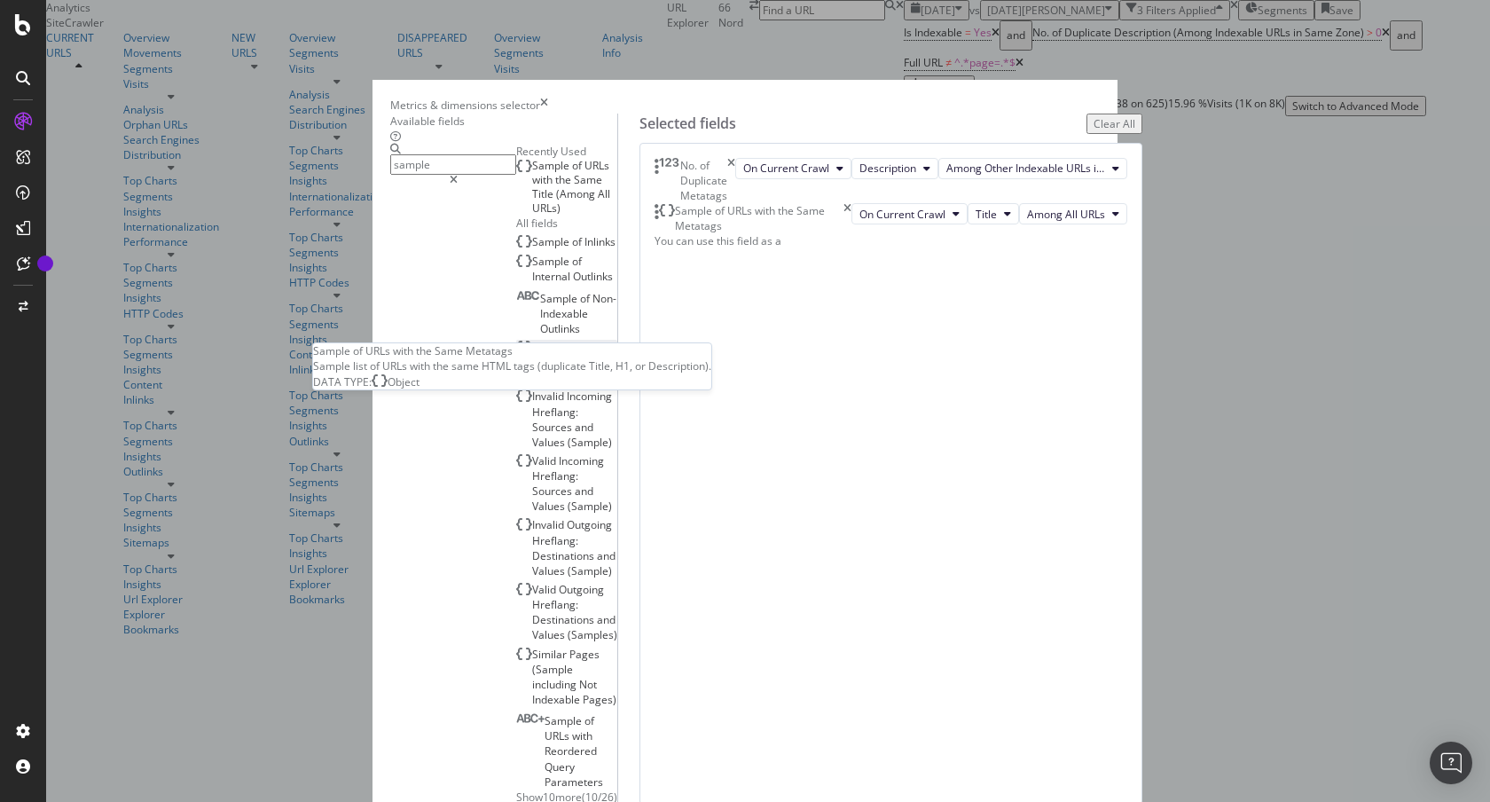
type input "sample"
click at [579, 385] on span "Metatags" at bounding box center [555, 377] width 47 height 15
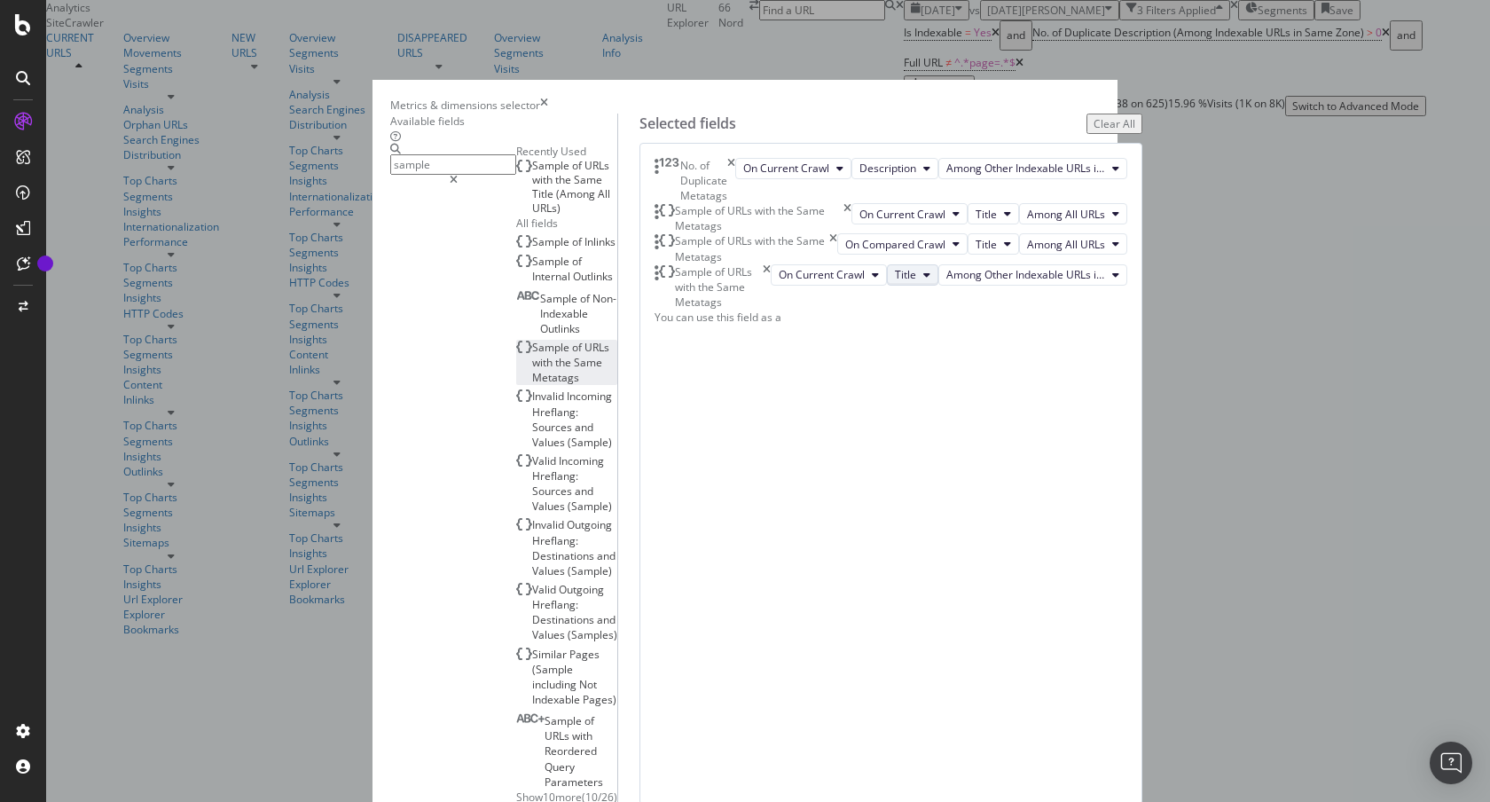
click at [930, 280] on icon "modal" at bounding box center [926, 275] width 7 height 11
click at [952, 527] on div "Description" at bounding box center [960, 515] width 85 height 26
click at [930, 280] on icon "modal" at bounding box center [926, 275] width 7 height 11
click at [959, 510] on span "Description" at bounding box center [960, 515] width 57 height 16
click at [771, 309] on icon "times" at bounding box center [767, 286] width 8 height 45
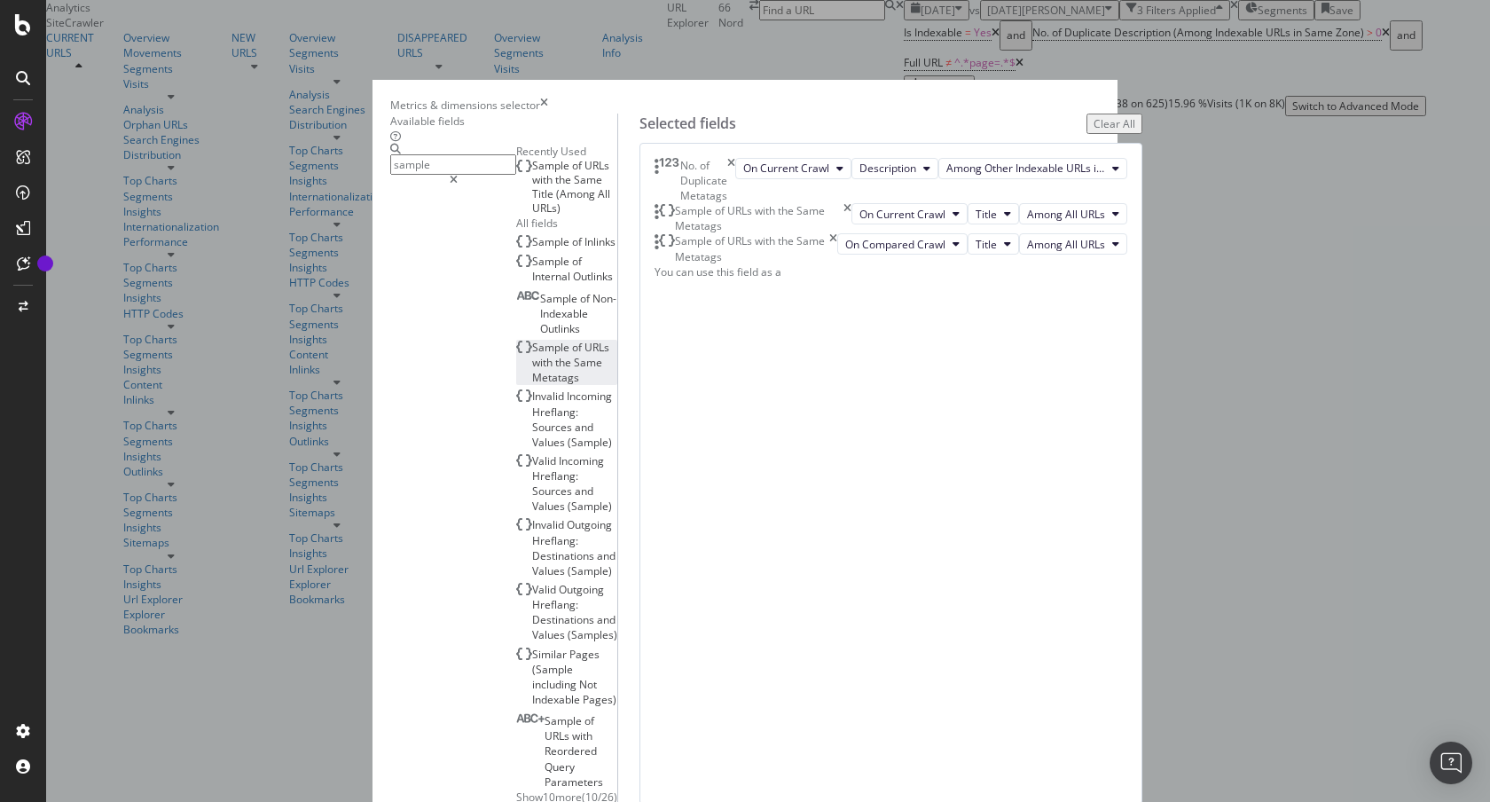
click at [837, 263] on icon "times" at bounding box center [833, 248] width 8 height 30
click at [851, 233] on div "Sample of URLs with the Same Metatags" at bounding box center [752, 218] width 197 height 30
click at [532, 355] on span "Sample" at bounding box center [552, 347] width 40 height 15
click at [975, 252] on span "Title" at bounding box center [985, 244] width 21 height 15
click at [961, 449] on span "Description" at bounding box center [973, 449] width 57 height 16
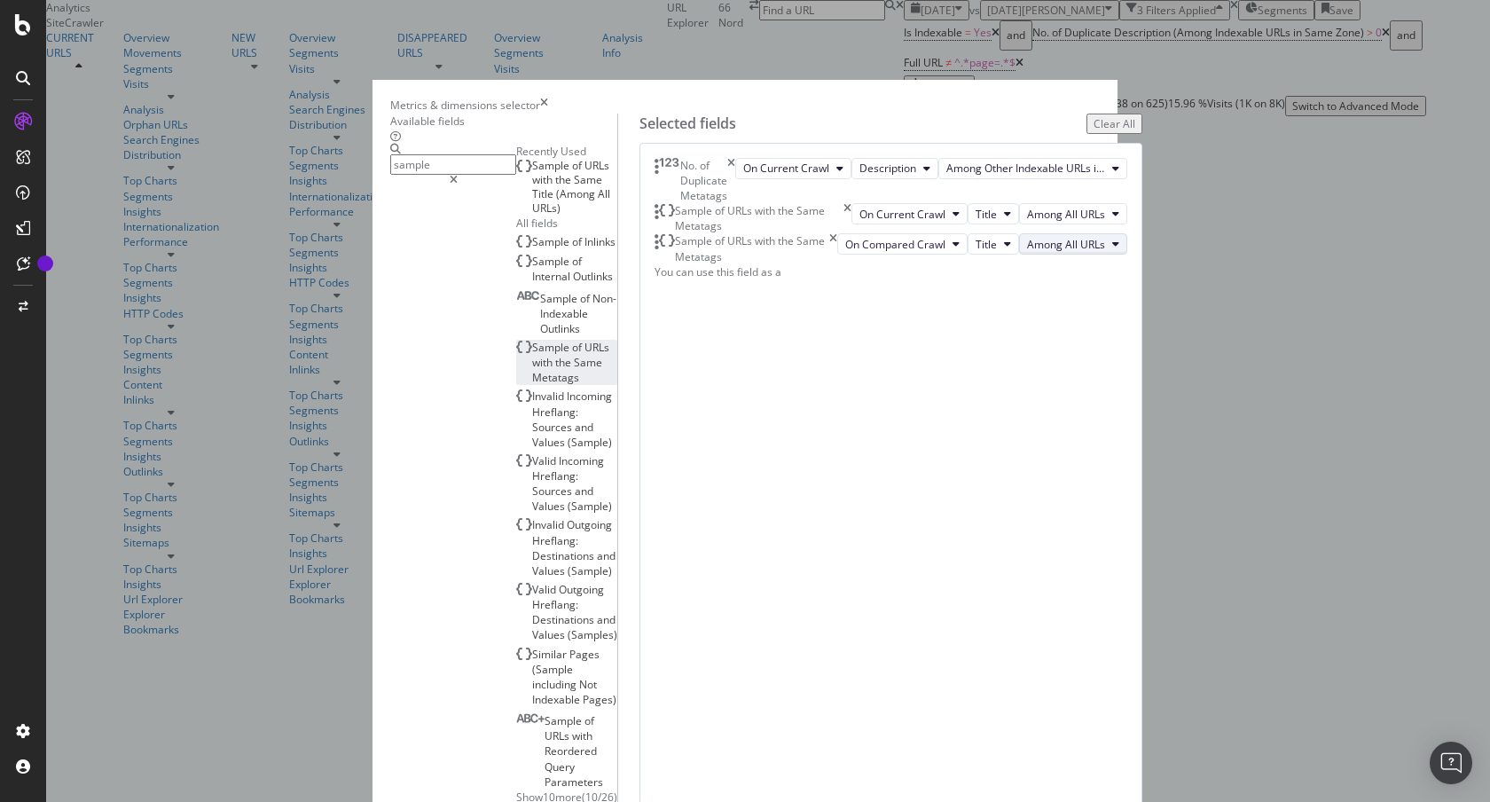
click at [1062, 252] on span "Among All URLs" at bounding box center [1066, 244] width 78 height 15
click at [1043, 445] on span "Among Other Indexable URLs in Same Zone" at bounding box center [1107, 449] width 215 height 16
click at [916, 252] on span "Title" at bounding box center [905, 244] width 21 height 15
click at [953, 443] on span "Description" at bounding box center [973, 449] width 57 height 16
click at [865, 252] on span "On Compared Crawl" at bounding box center [814, 244] width 100 height 15
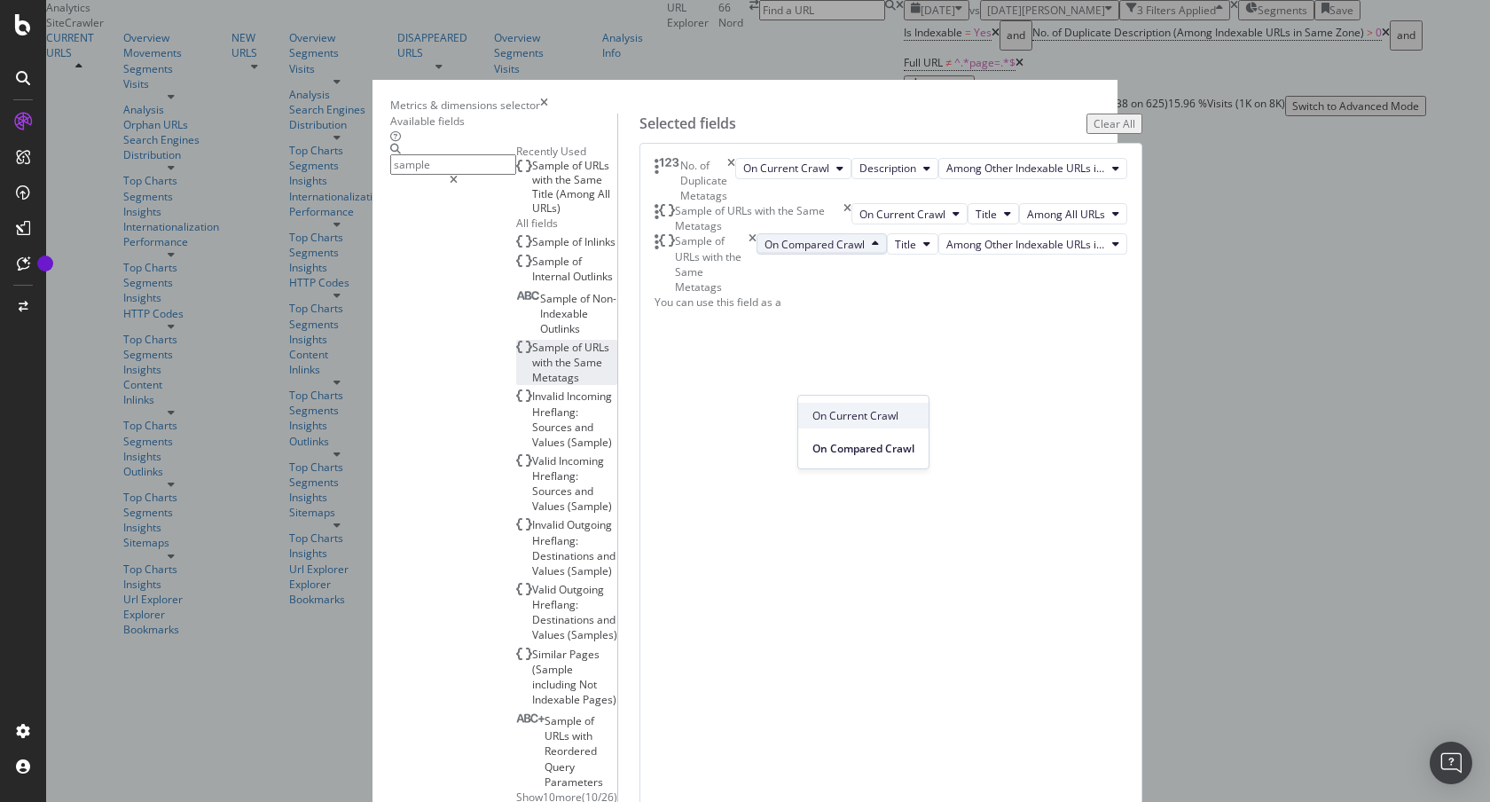
click at [888, 420] on span "On Current Crawl" at bounding box center [863, 416] width 102 height 16
click at [938, 255] on button "Title" at bounding box center [912, 243] width 51 height 21
click at [960, 448] on span "Description" at bounding box center [973, 449] width 57 height 16
click at [756, 294] on icon "times" at bounding box center [752, 263] width 8 height 61
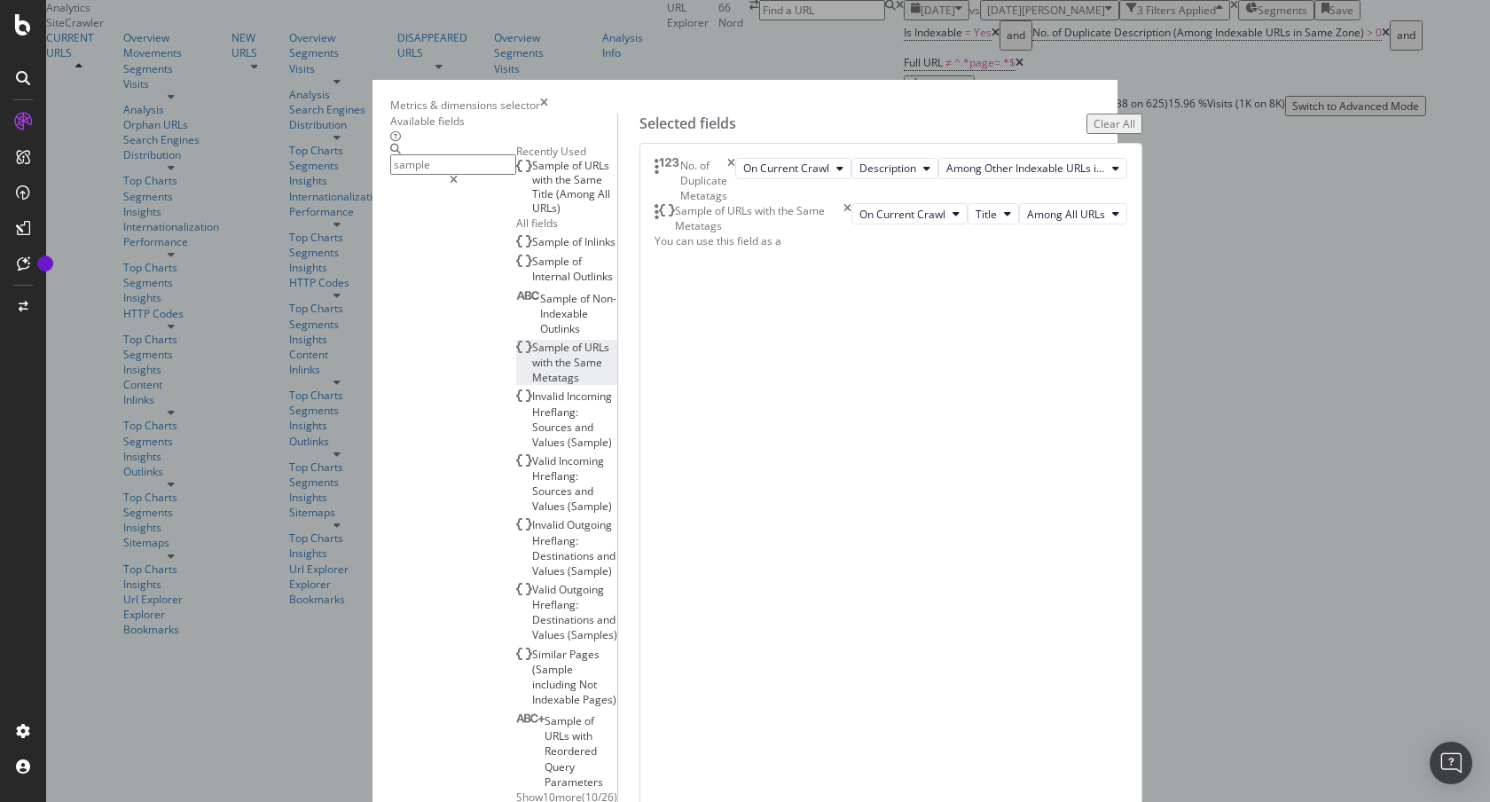
click at [851, 233] on div "Sample of URLs with the Same Metatags" at bounding box center [752, 218] width 197 height 30
click at [851, 233] on icon "times" at bounding box center [847, 218] width 8 height 30
click at [470, 801] on div "Build" at bounding box center [457, 814] width 25 height 15
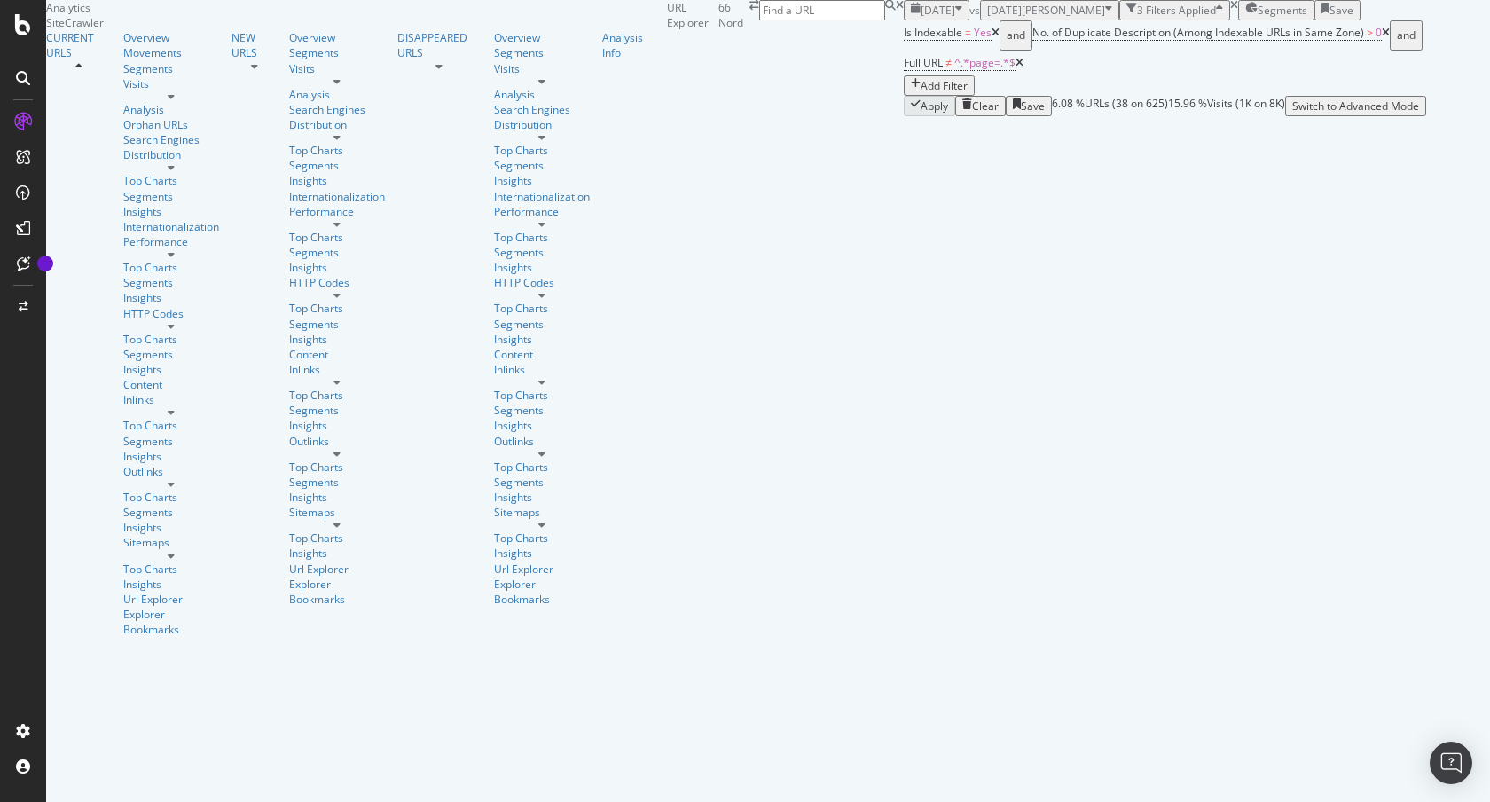
scroll to position [67, 0]
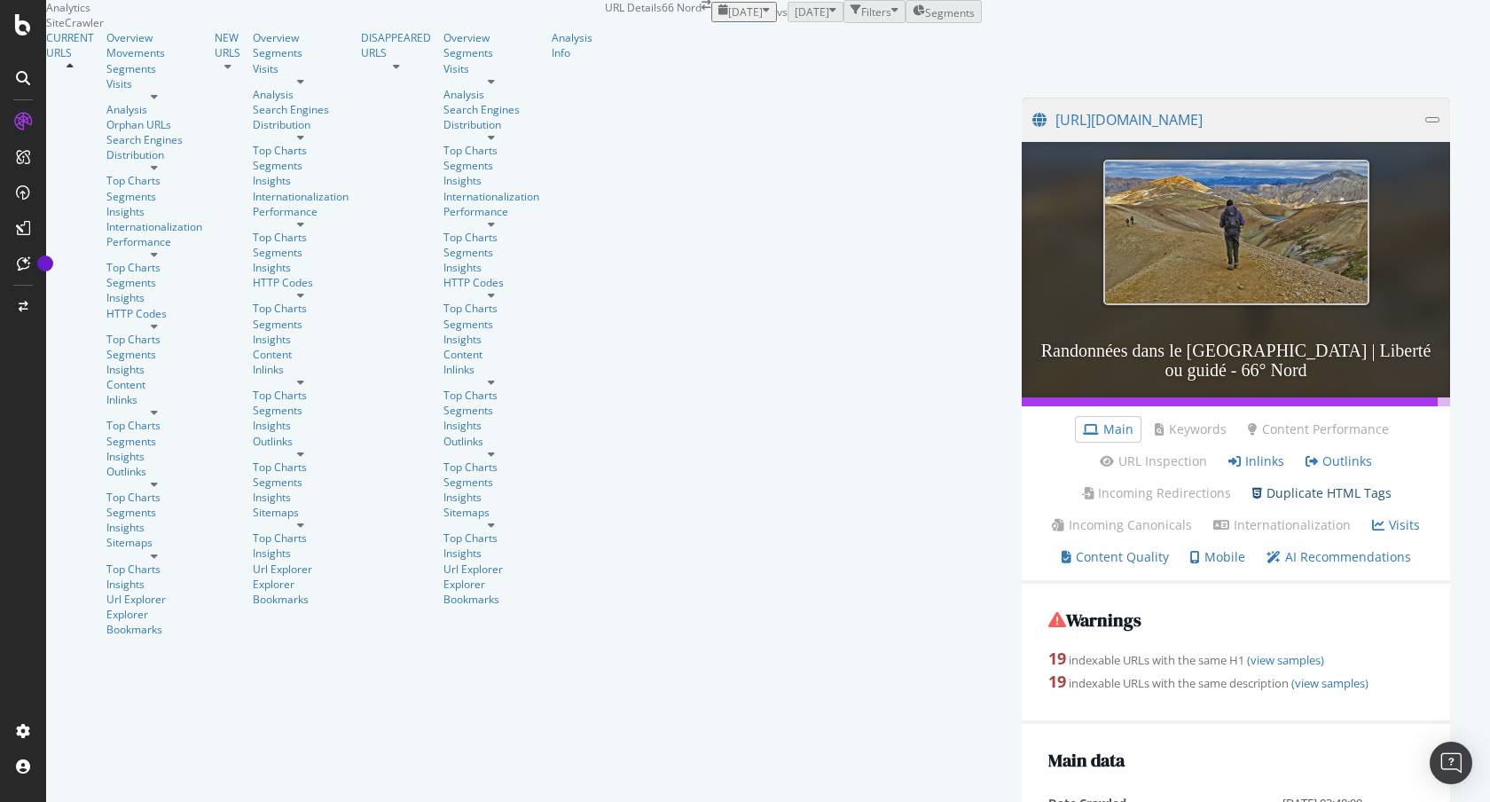
click at [1252, 502] on link "Duplicate HTML Tags" at bounding box center [1321, 493] width 139 height 18
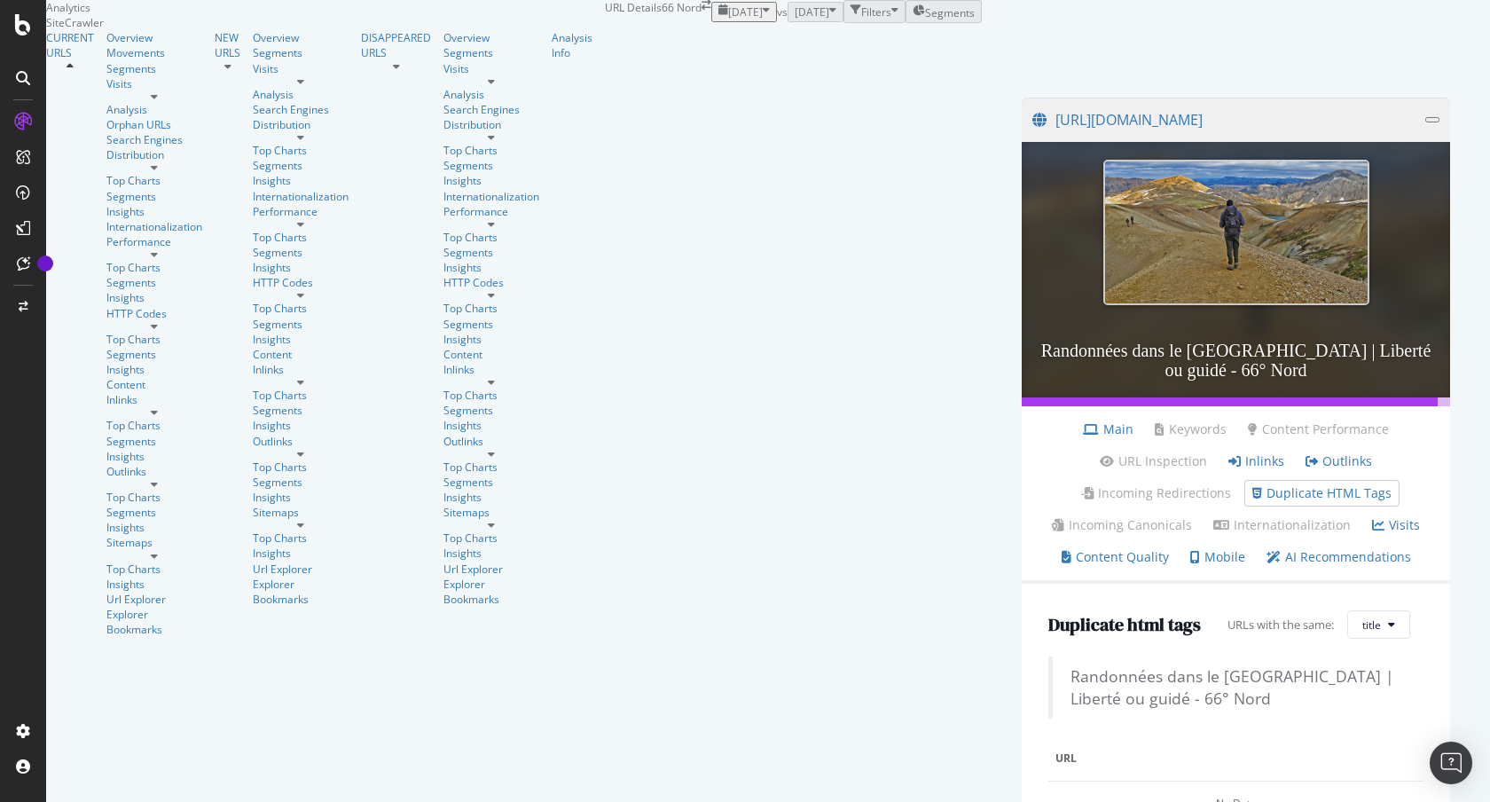
scroll to position [228, 0]
click at [1083, 420] on link "Main" at bounding box center [1108, 429] width 51 height 18
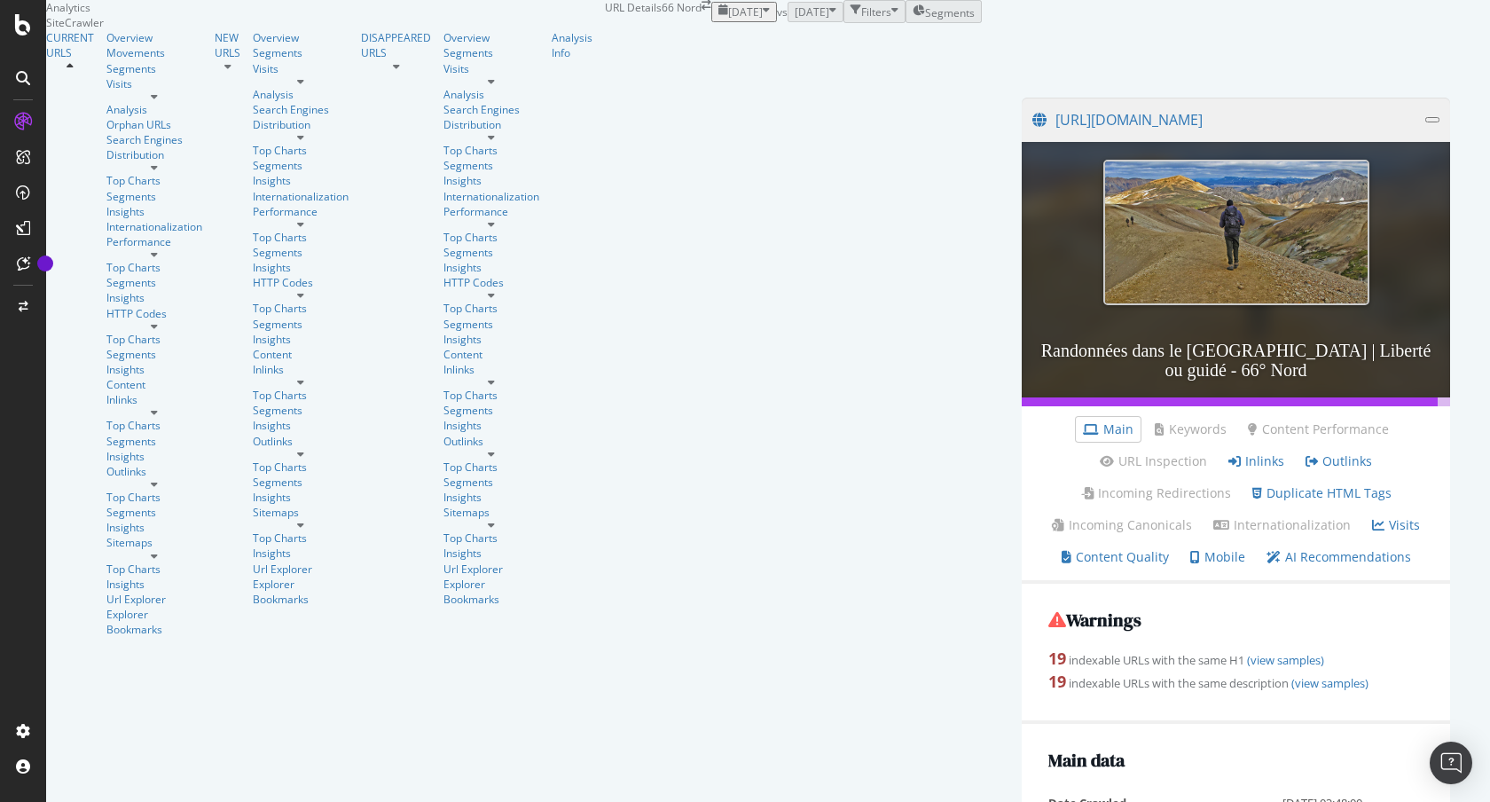
scroll to position [1018, 0]
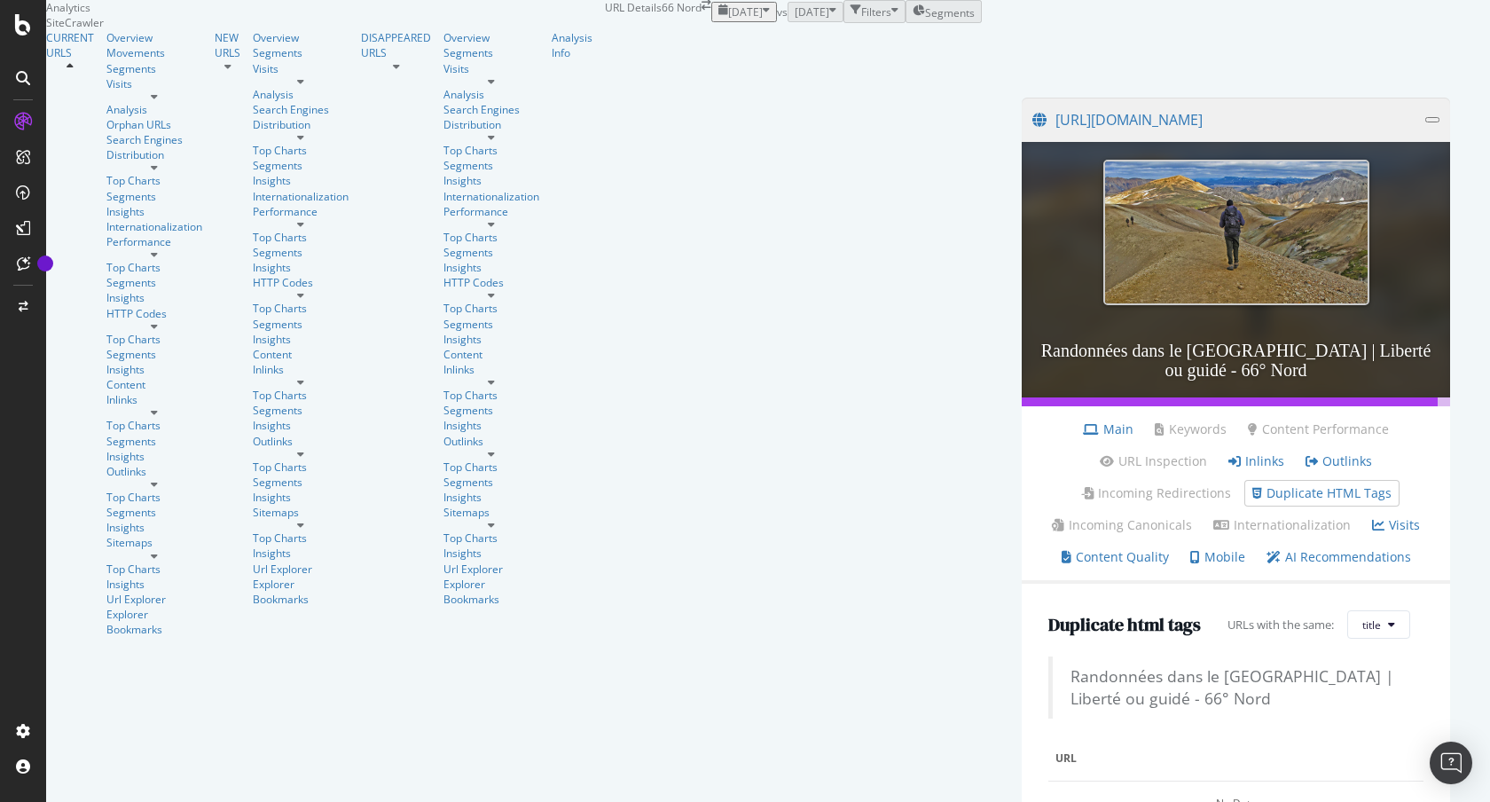
scroll to position [309, 0]
click at [1252, 484] on link "Duplicate HTML Tags" at bounding box center [1321, 493] width 139 height 18
click at [1083, 420] on link "Main" at bounding box center [1108, 429] width 51 height 18
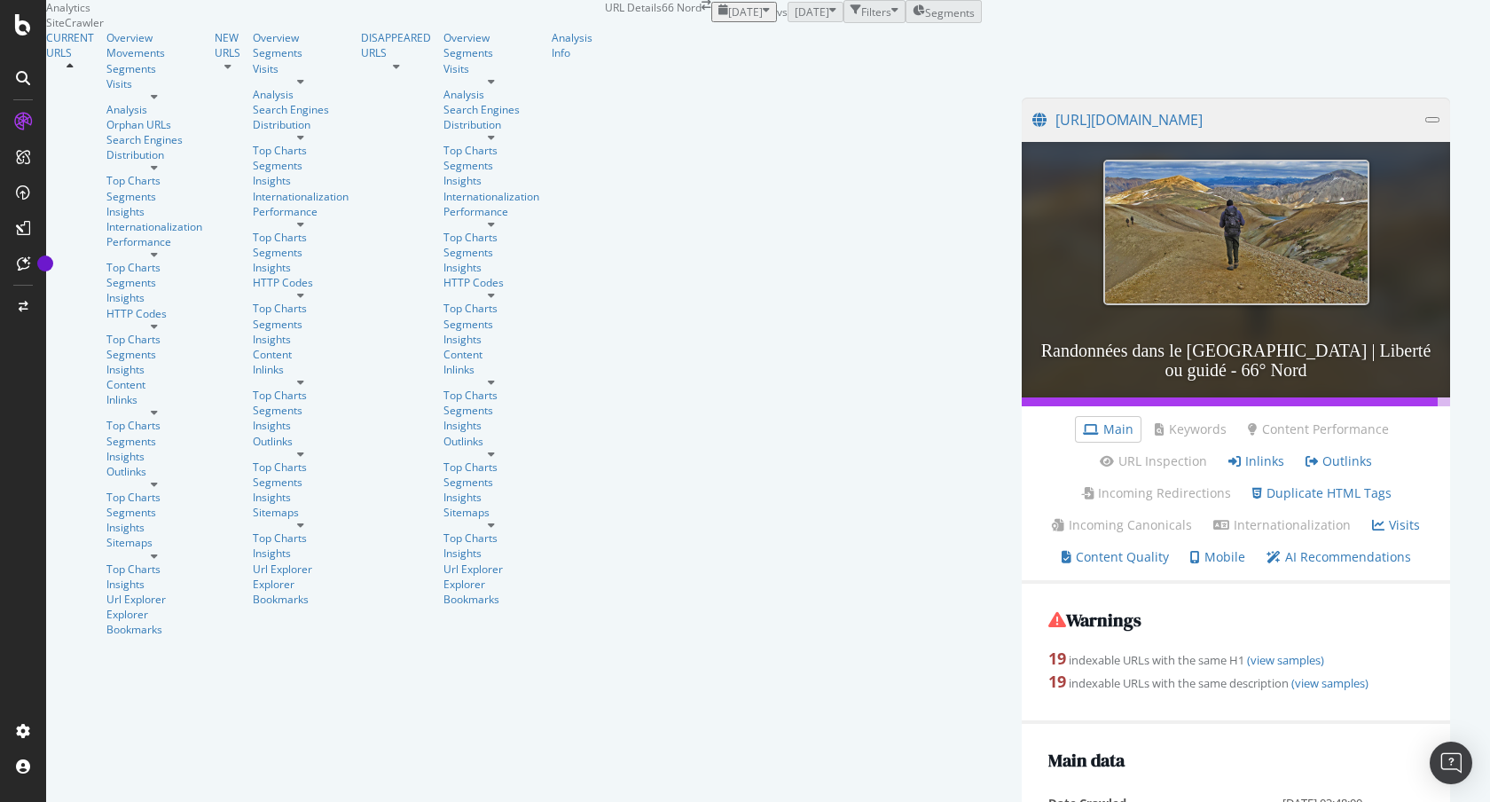
click at [718, 20] on div "[DATE]" at bounding box center [743, 11] width 51 height 15
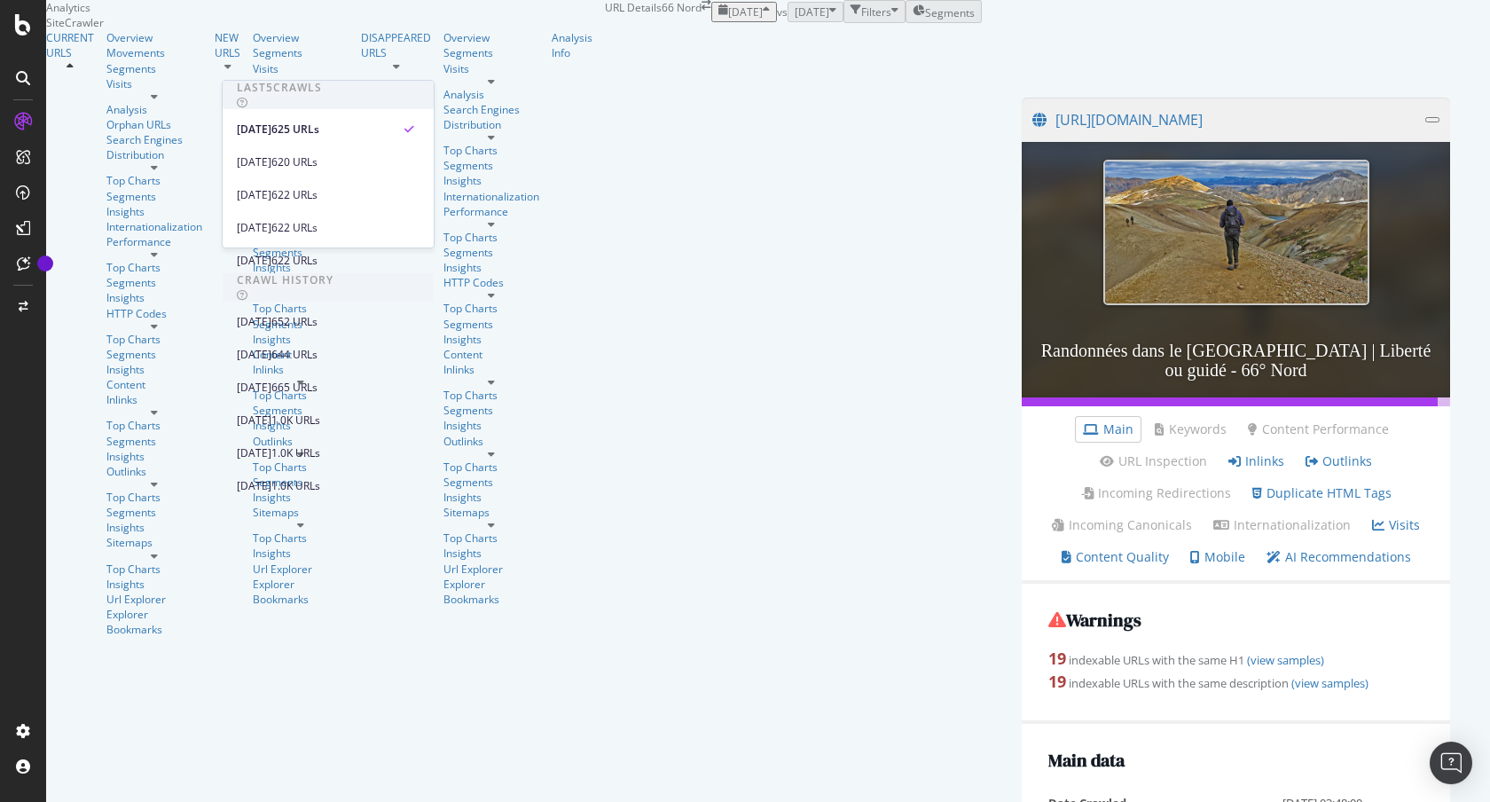
click at [1022, 685] on div "Warnings 19 indexable URLs with the same H1 (view samples) 19 indexable URLs wi…" at bounding box center [1236, 653] width 428 height 139
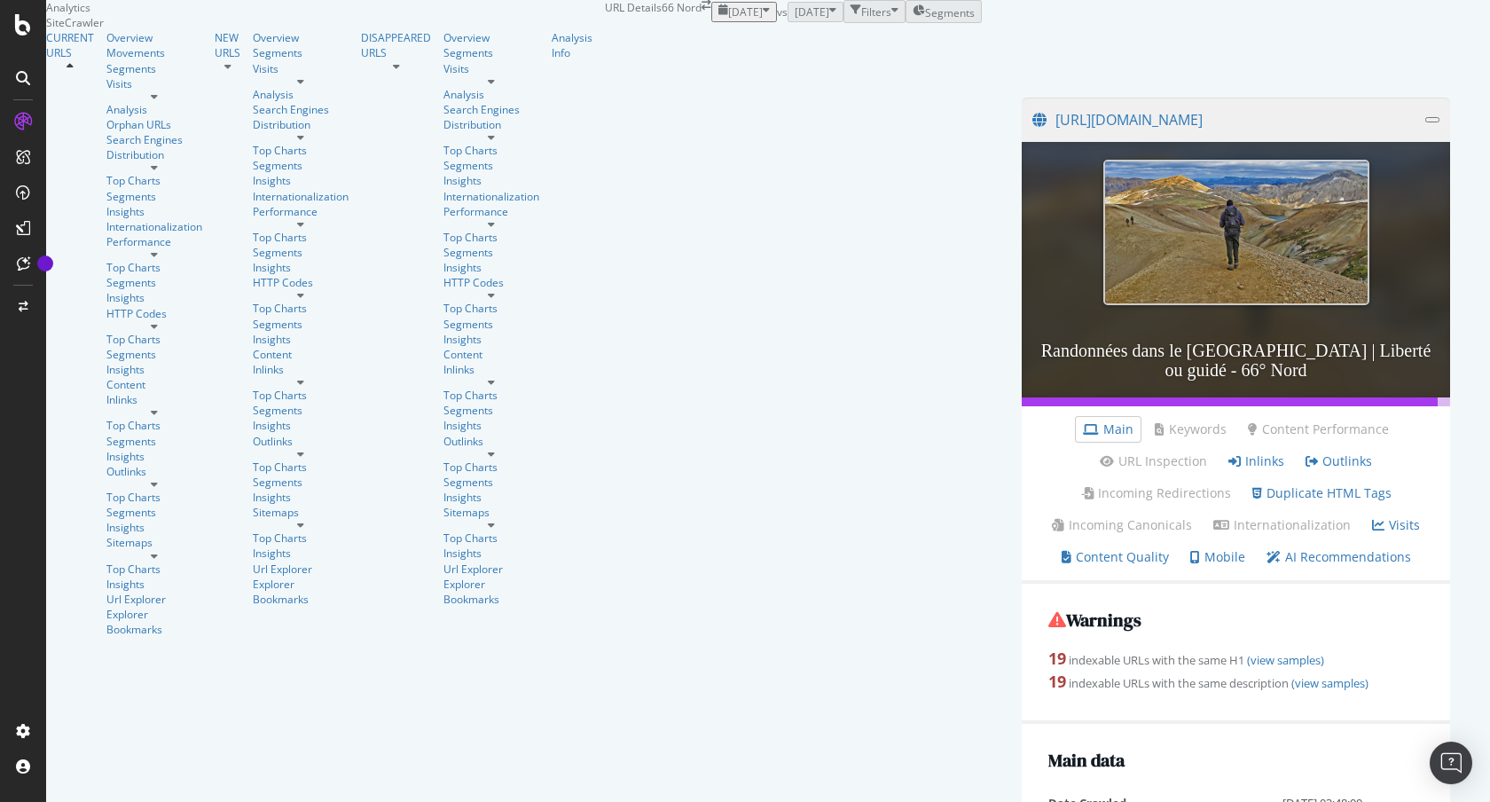
scroll to position [1045, 0]
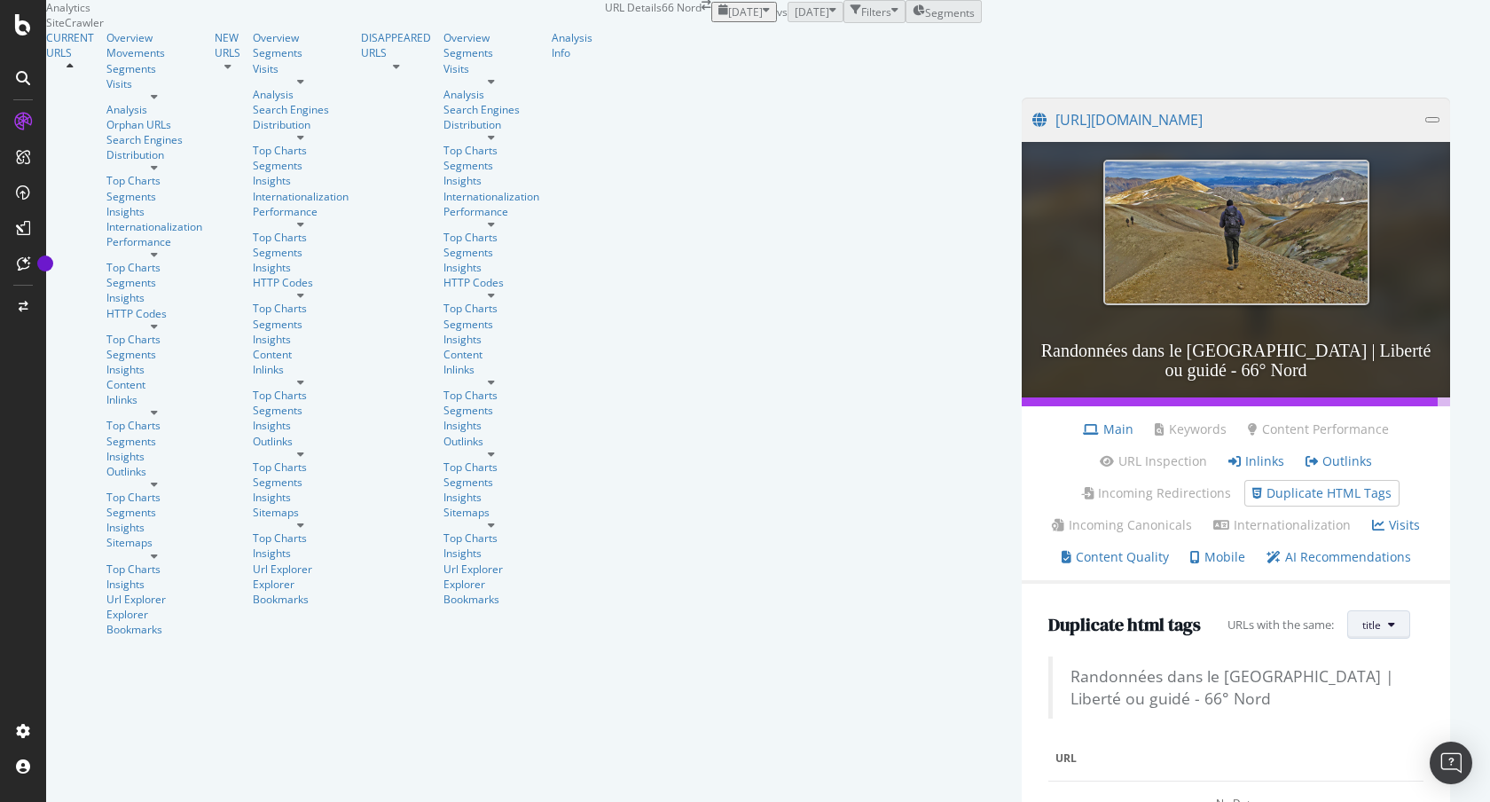
click at [1389, 610] on button "title" at bounding box center [1378, 624] width 63 height 28
click at [1351, 701] on span "Description" at bounding box center [1378, 702] width 57 height 16
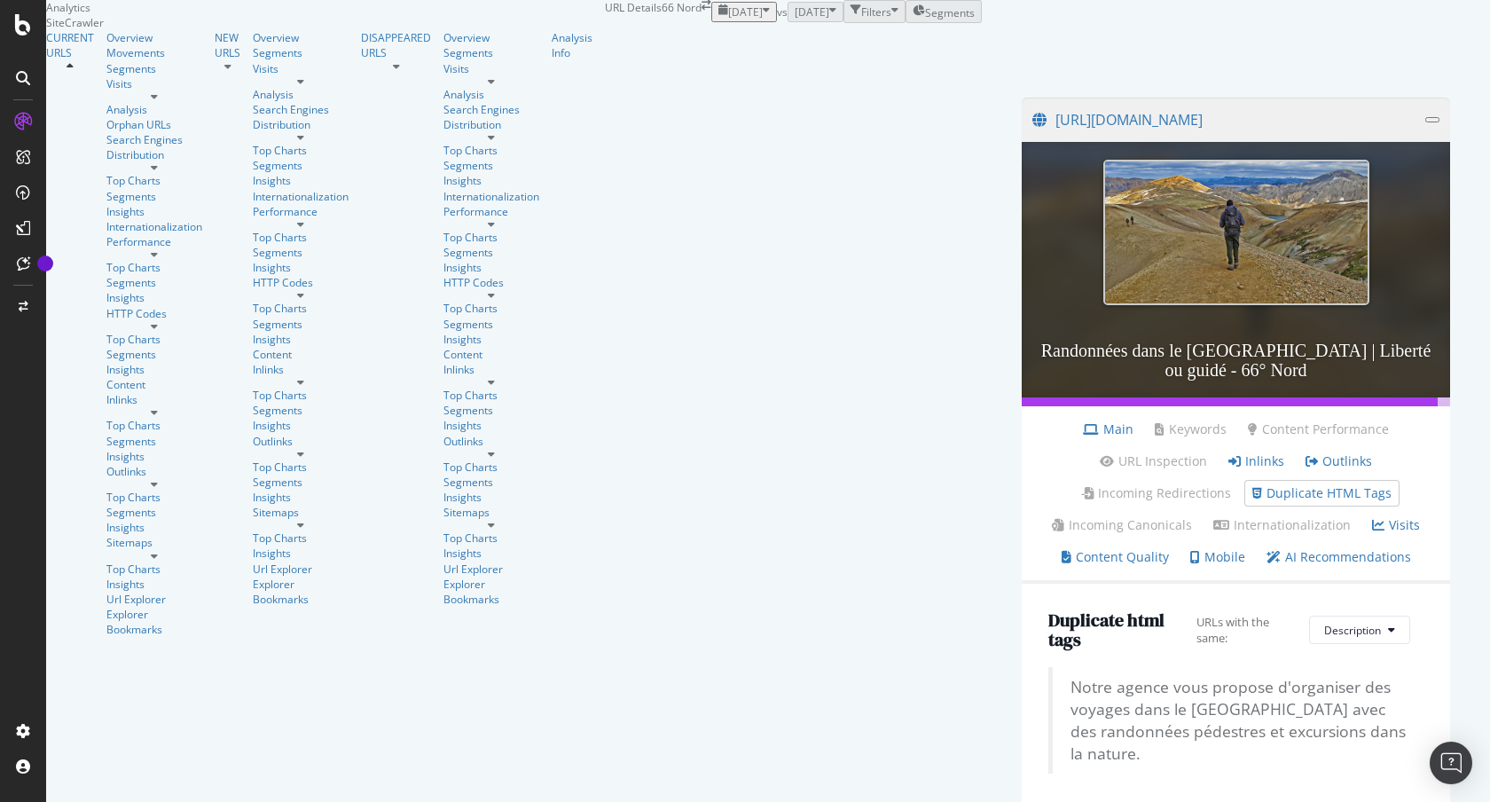
scroll to position [377, 0]
